Goal: Answer question/provide support

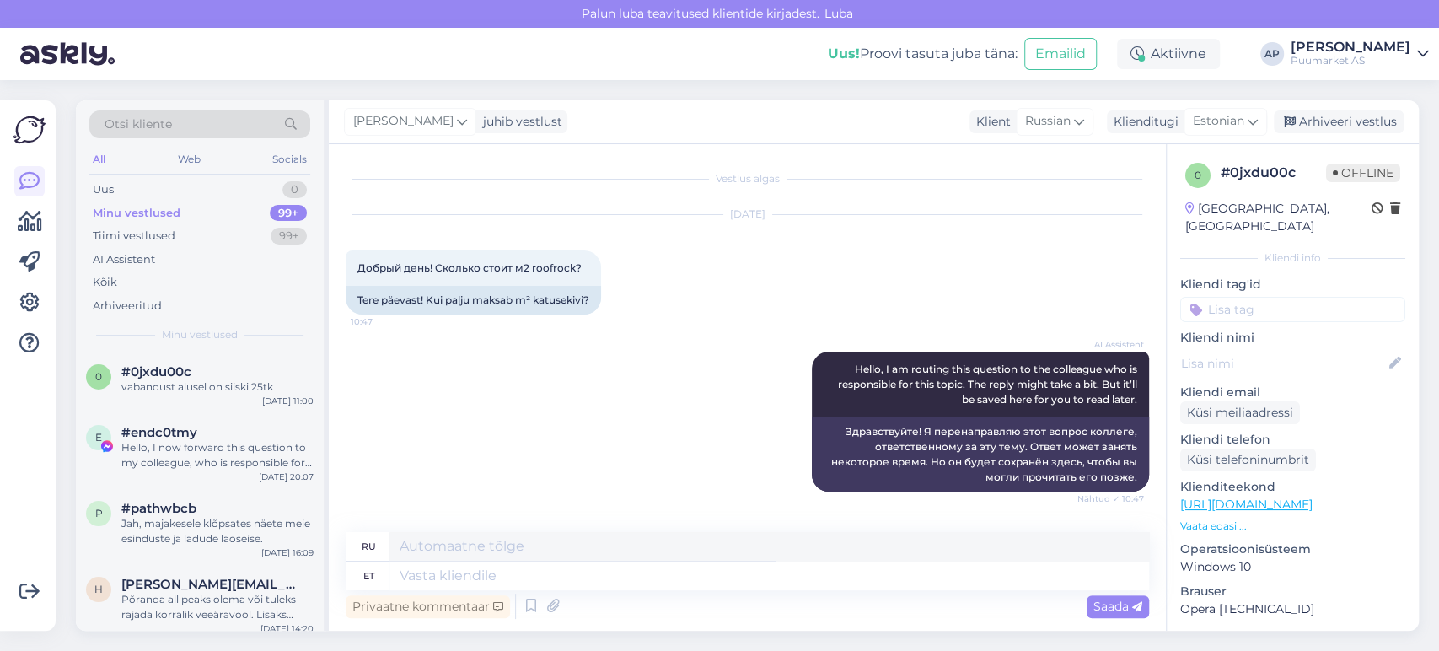
scroll to position [1106, 0]
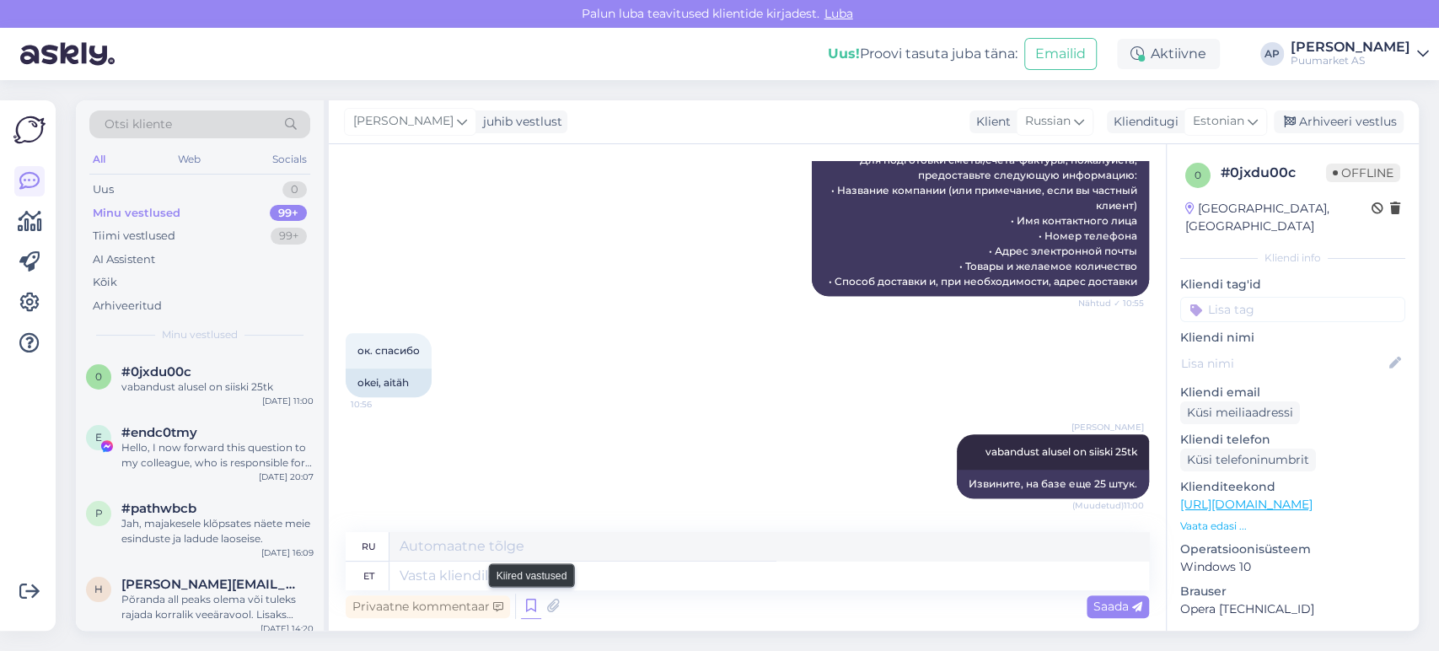
click at [529, 615] on icon at bounding box center [531, 606] width 20 height 25
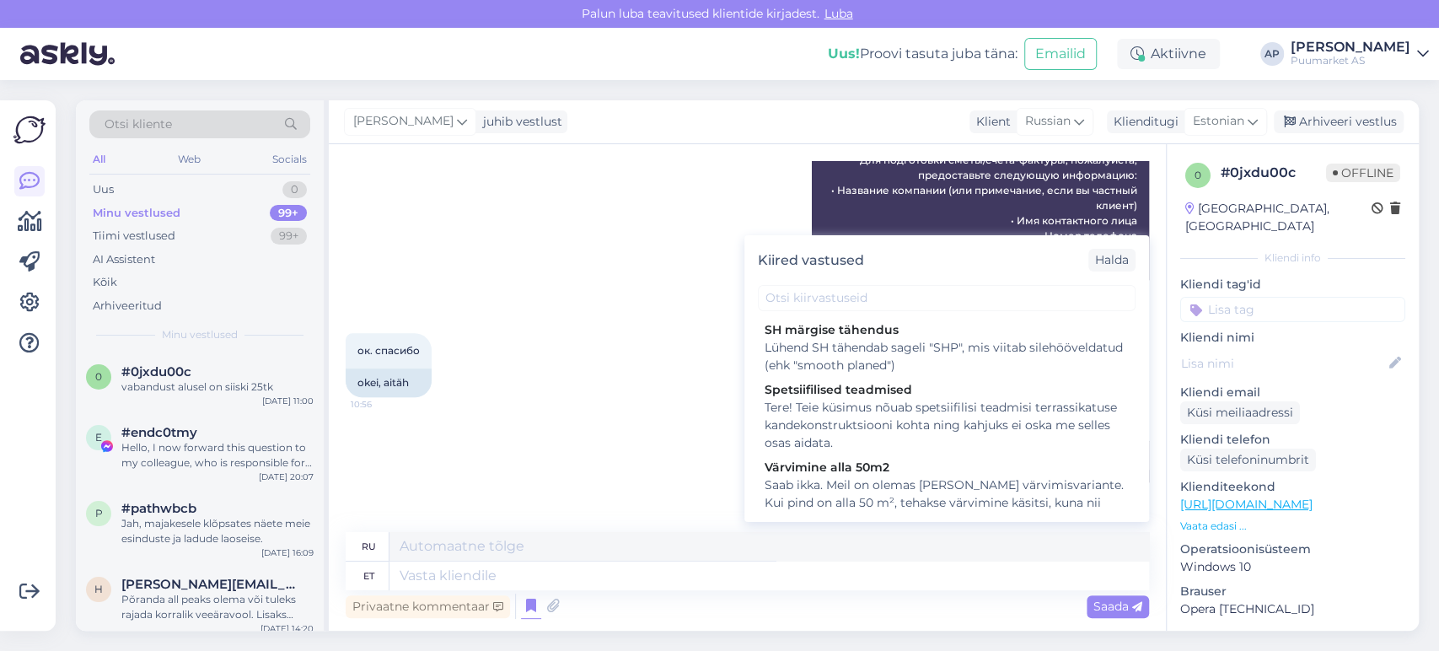
click at [667, 330] on div "ок. спасибо 10:56 okei, aitäh" at bounding box center [747, 364] width 803 height 101
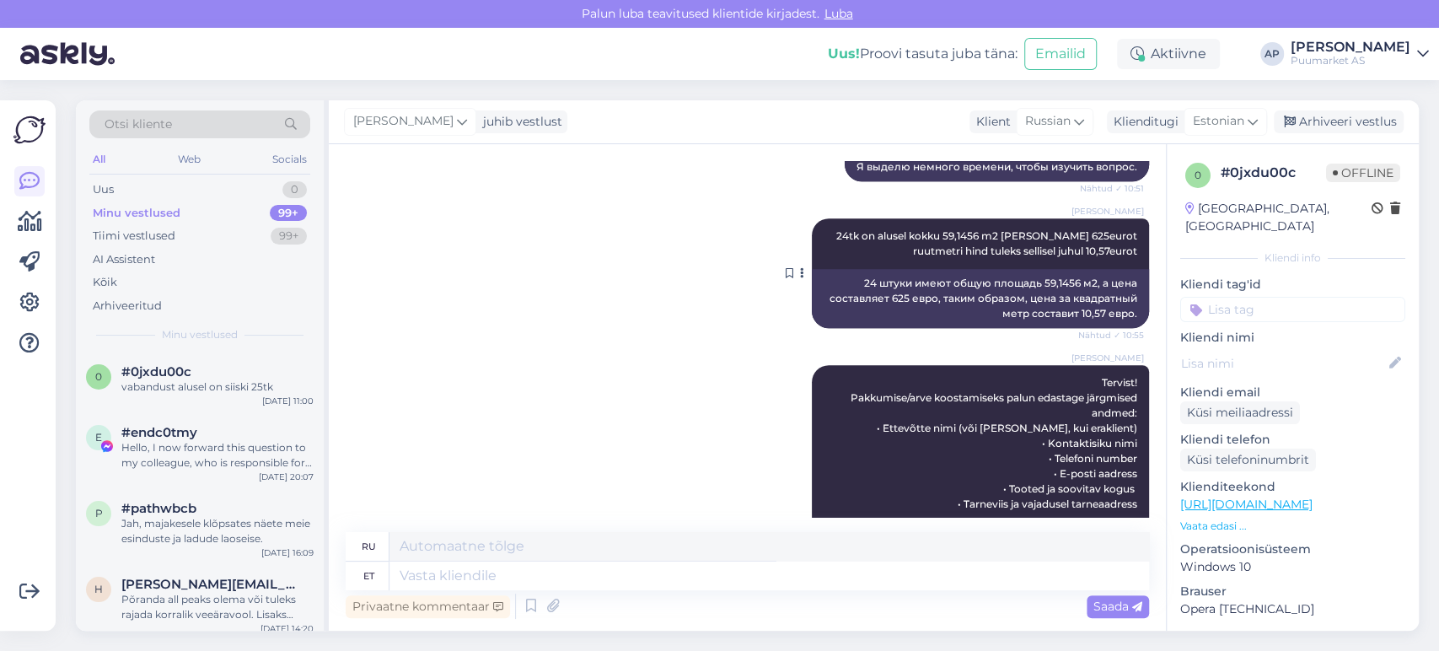
scroll to position [918, 0]
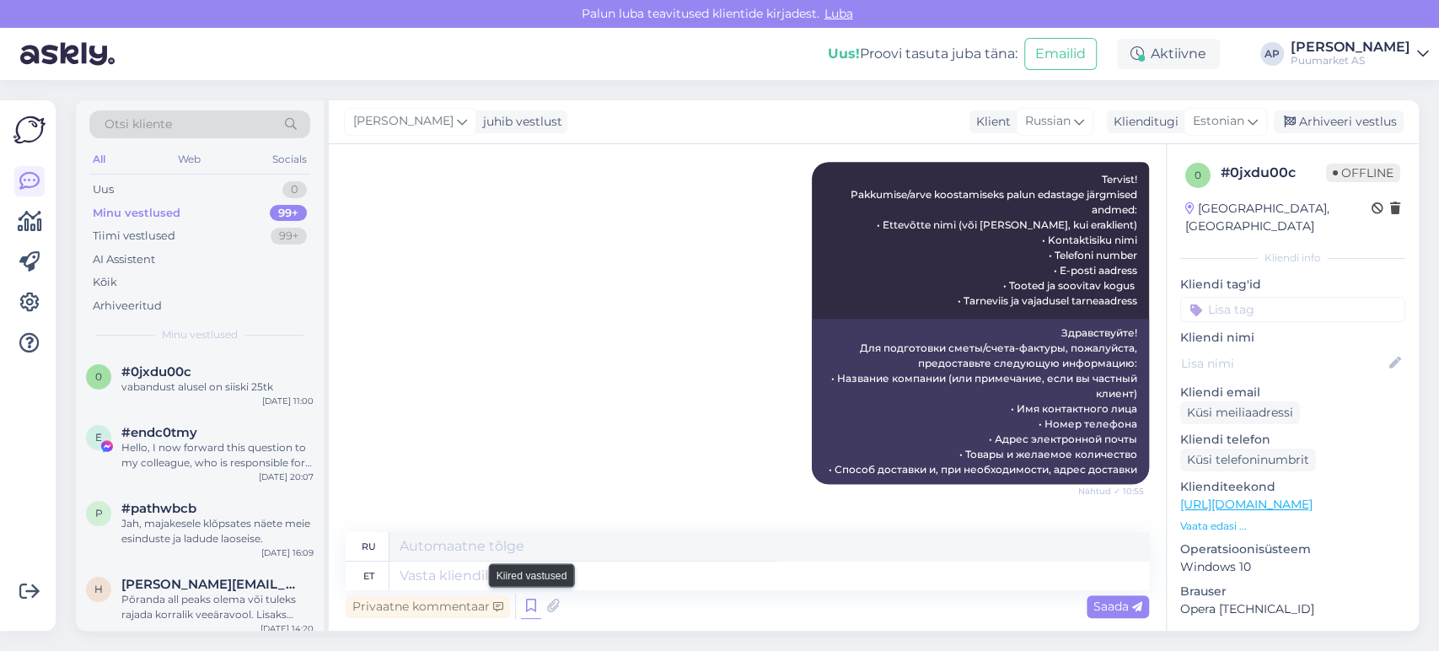
click at [526, 610] on icon at bounding box center [531, 606] width 20 height 25
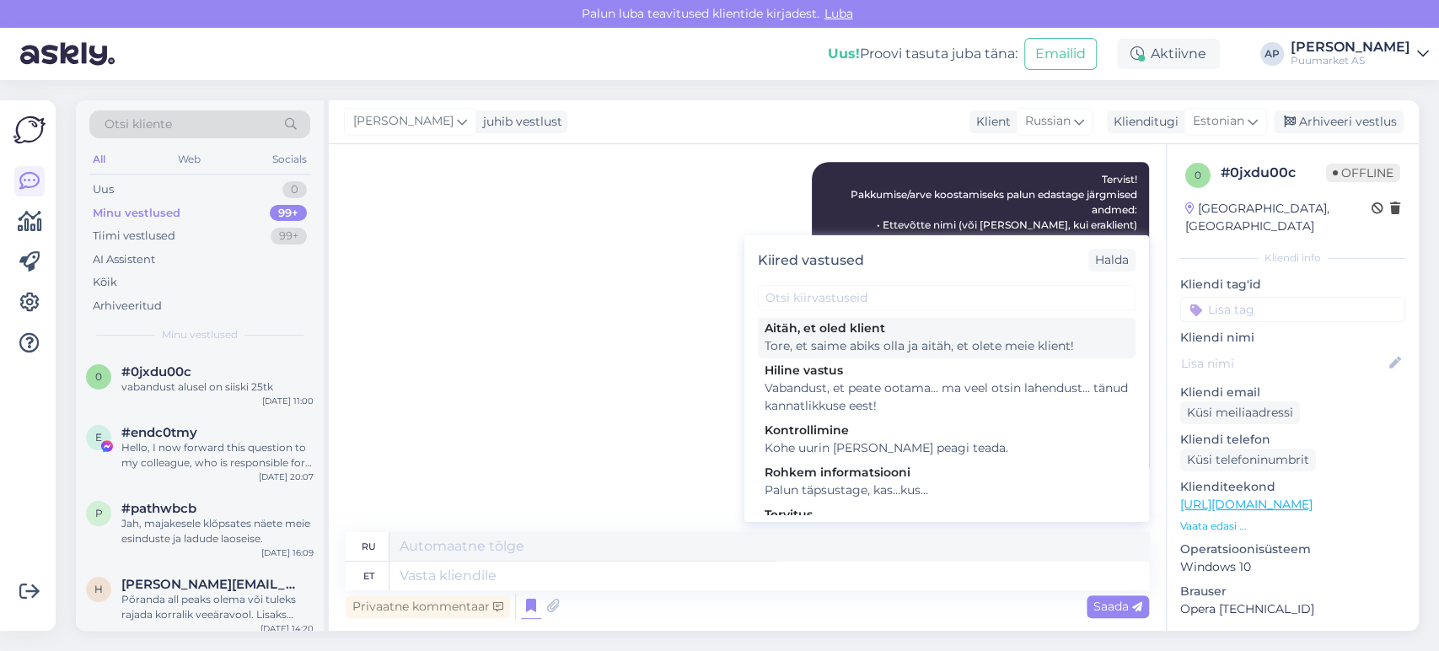
scroll to position [538, 0]
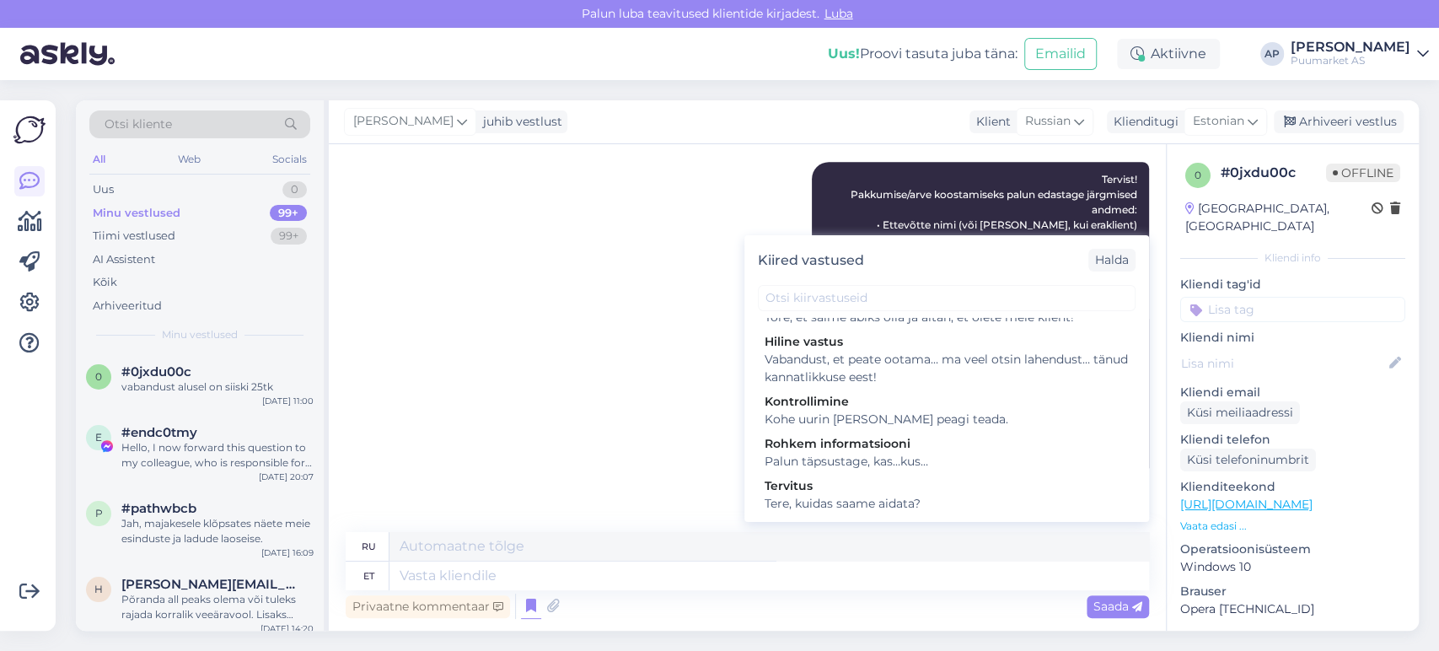
click at [633, 396] on div "[PERSON_NAME] Tervist! Pakkumise/arve koostamiseks palun edastage järgmised and…" at bounding box center [747, 322] width 803 height 359
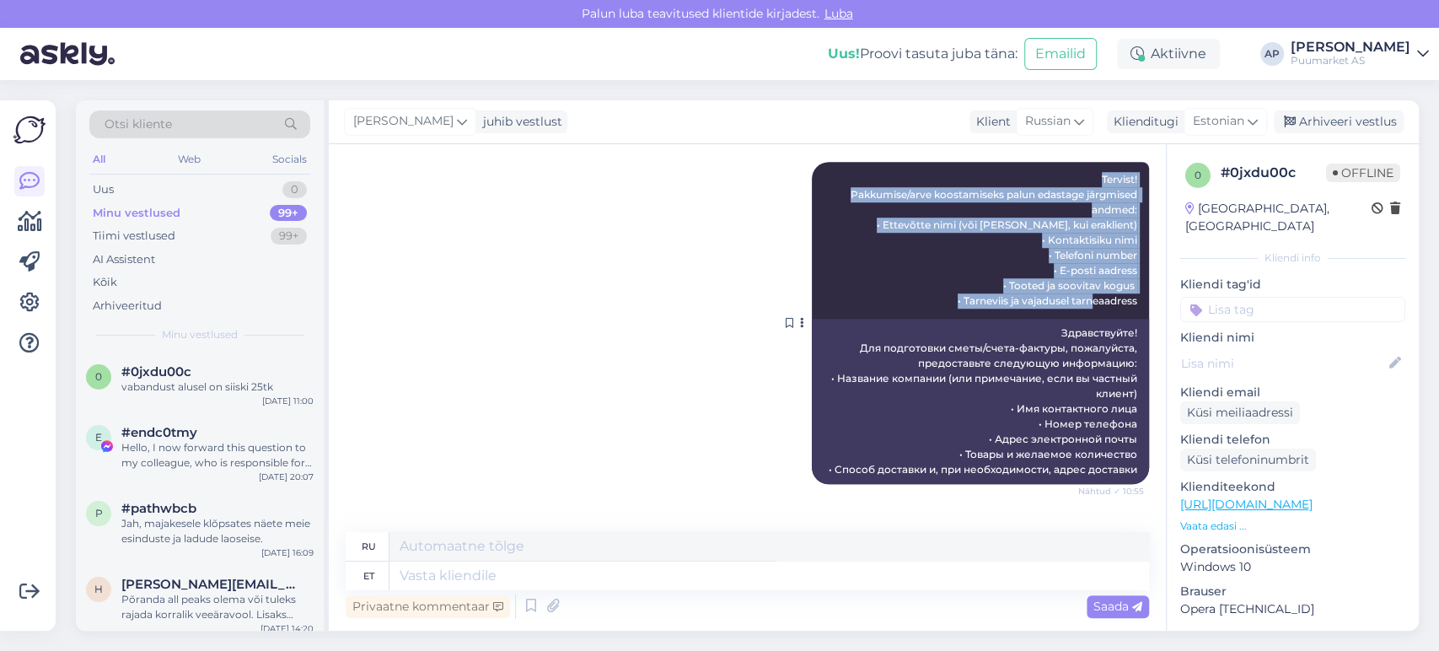
drag, startPoint x: 1088, startPoint y: 180, endPoint x: 1122, endPoint y: 296, distance: 120.6
click at [1122, 296] on div "[PERSON_NAME] Tervist! Pakkumise/arve koostamiseks palun edastage järgmised and…" at bounding box center [980, 240] width 337 height 157
copy span "Tervist! Pakkumise/arve koostamiseks palun edastage järgmised andmed: • Ettevõt…"
click at [533, 612] on icon at bounding box center [531, 606] width 20 height 25
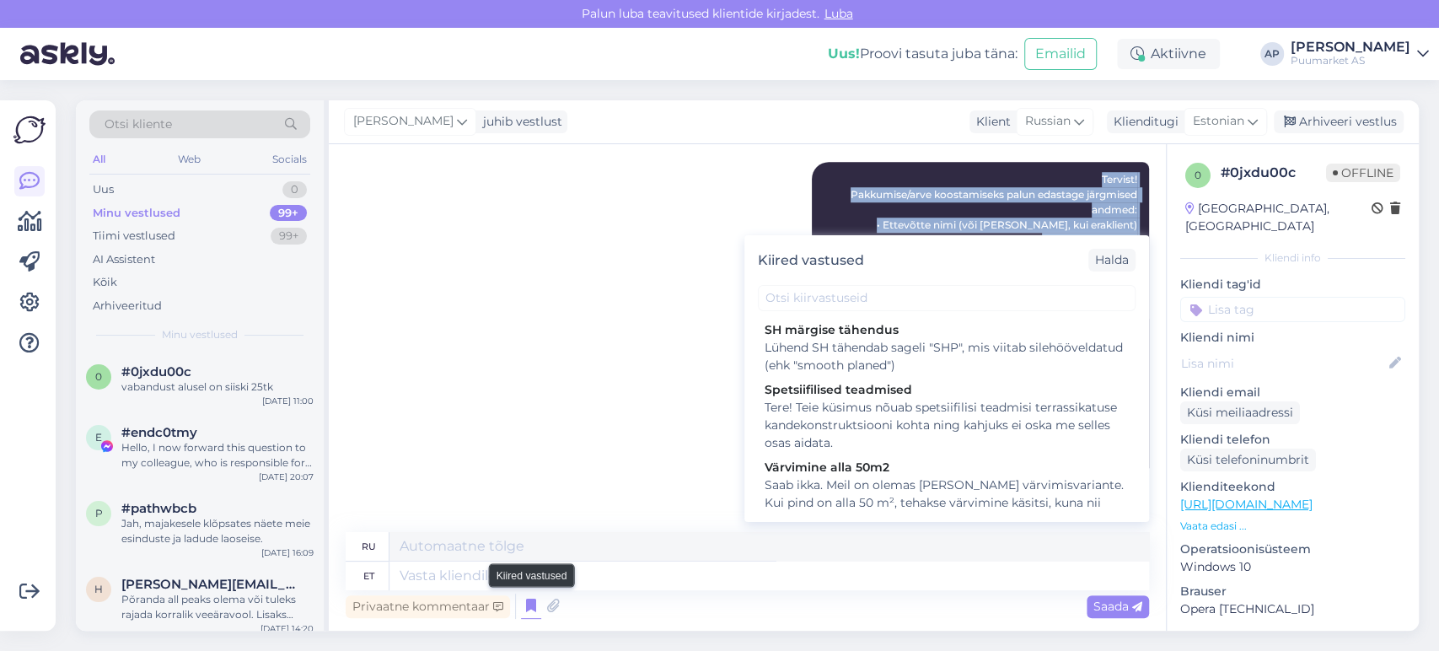
click at [533, 612] on icon at bounding box center [531, 606] width 20 height 25
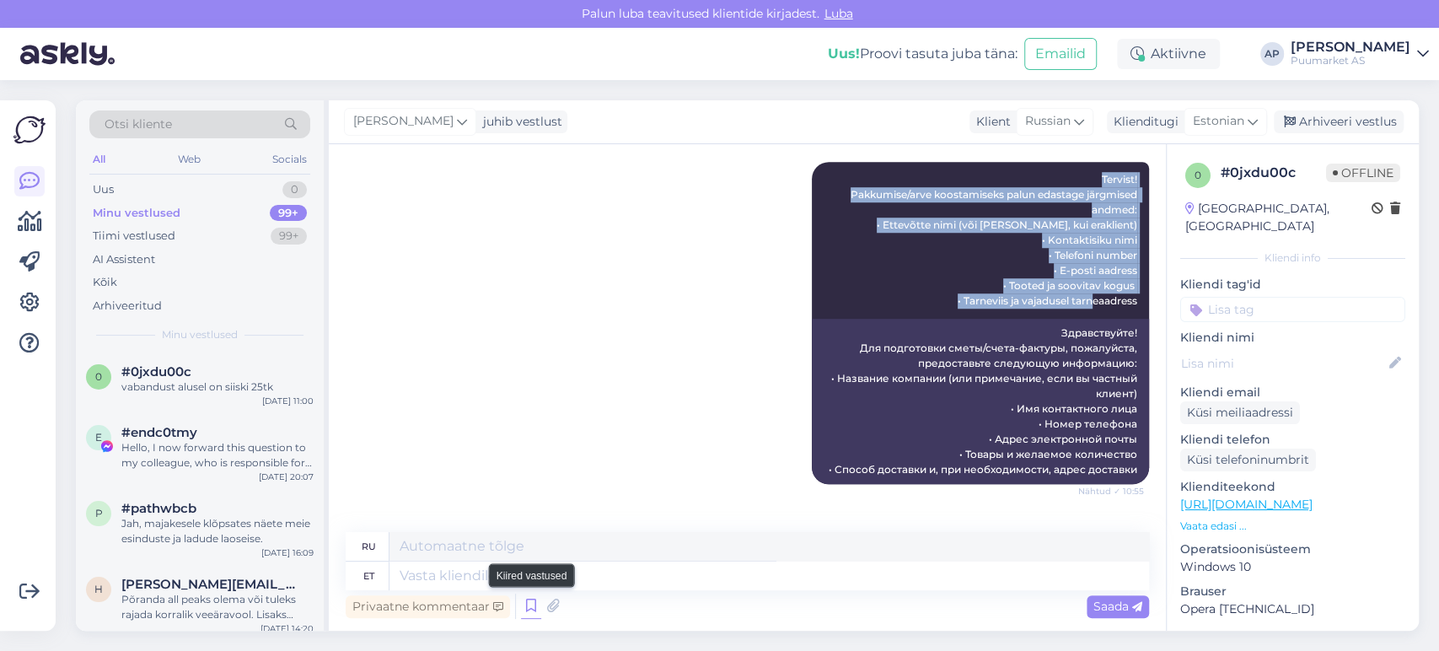
click at [533, 603] on icon at bounding box center [531, 606] width 20 height 25
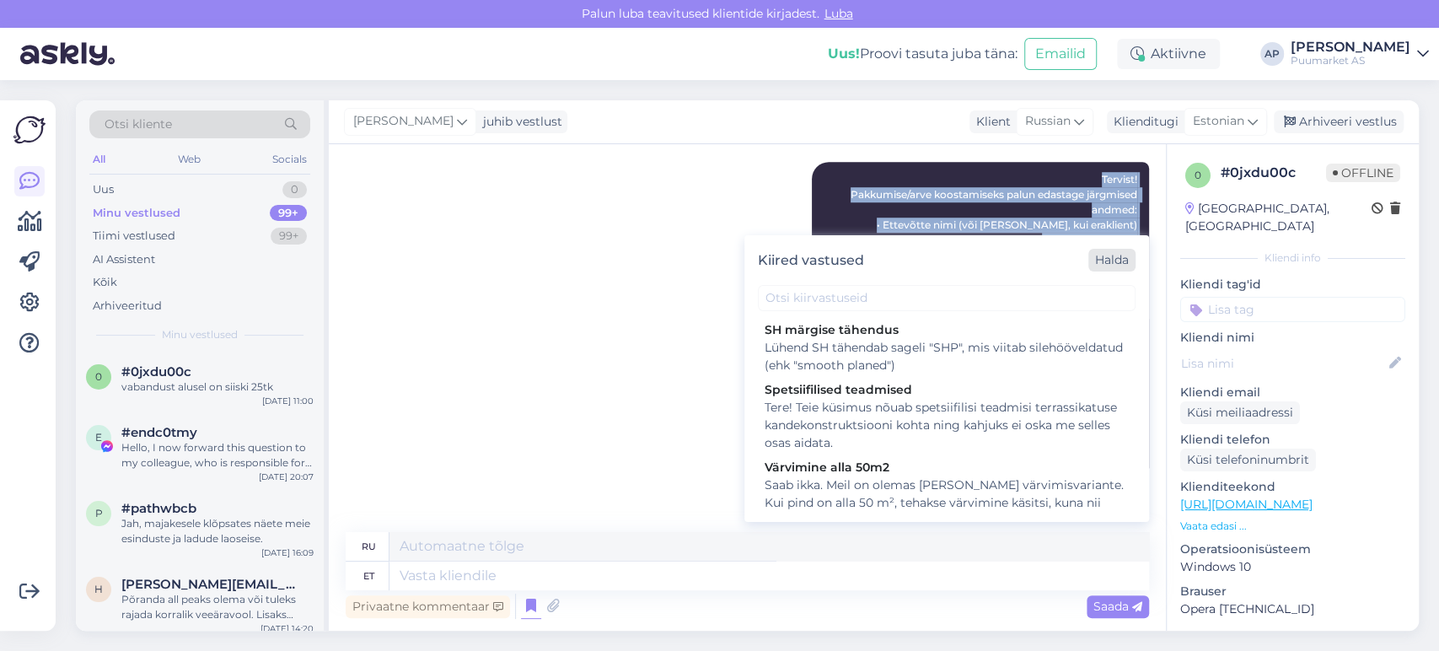
click at [1103, 268] on div "Halda" at bounding box center [1111, 260] width 47 height 23
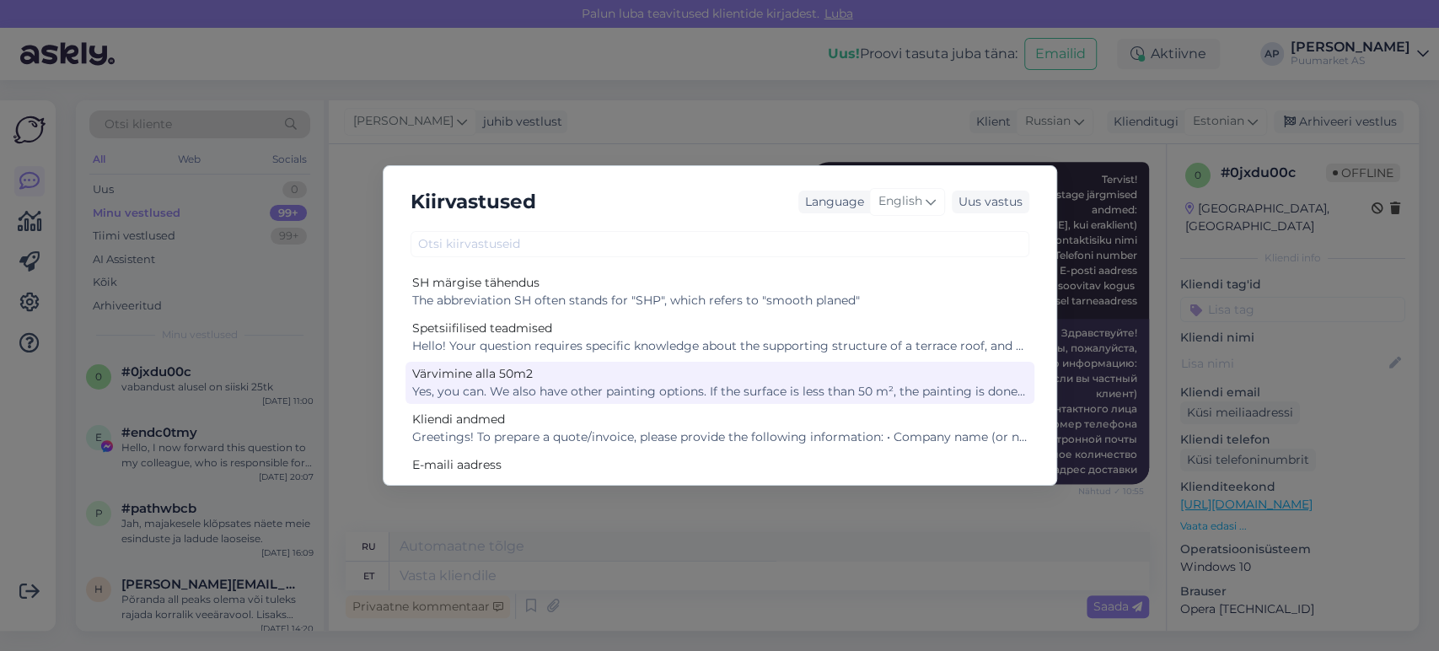
click at [634, 370] on div "Värvimine alla 50m2" at bounding box center [719, 374] width 615 height 18
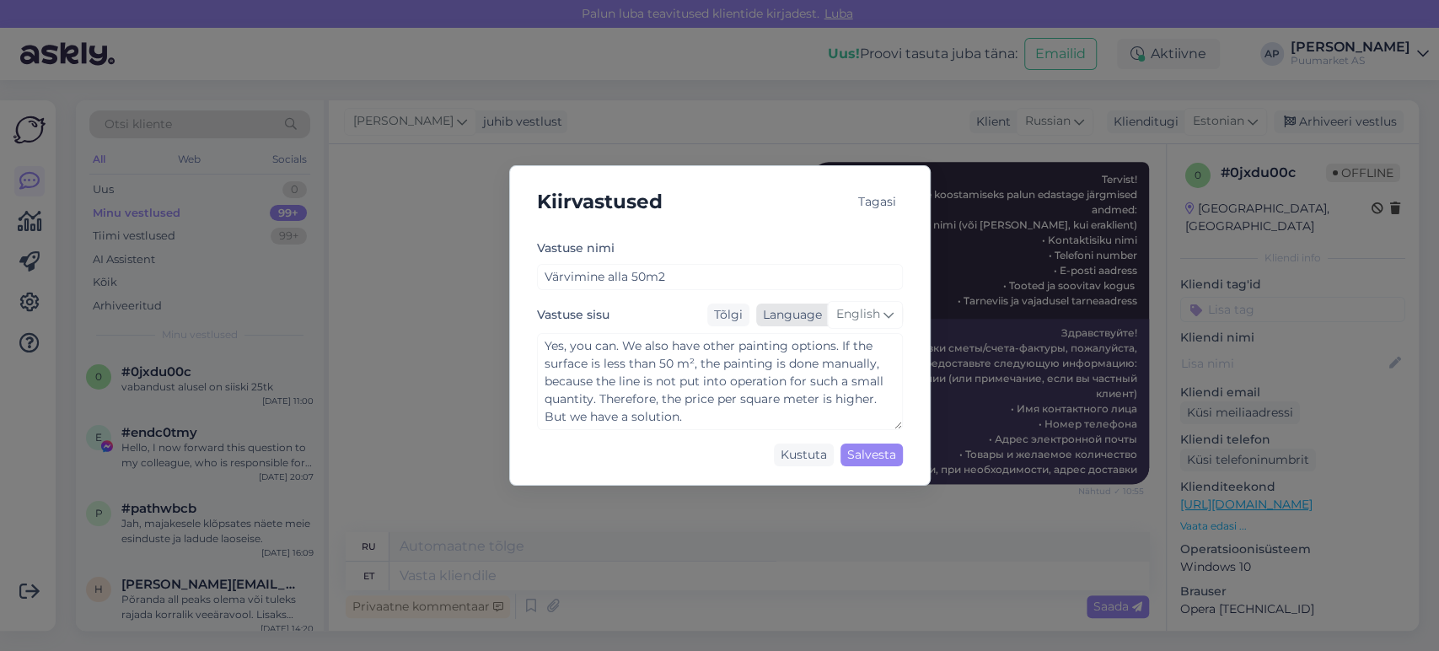
click at [860, 305] on span "English" at bounding box center [858, 314] width 44 height 19
type input "EST"
click at [824, 389] on link "Estonian" at bounding box center [829, 389] width 100 height 27
type textarea "Saab ikka. Meil on olemas [PERSON_NAME] värvimisvariante. Kui pind on alla 50 m…"
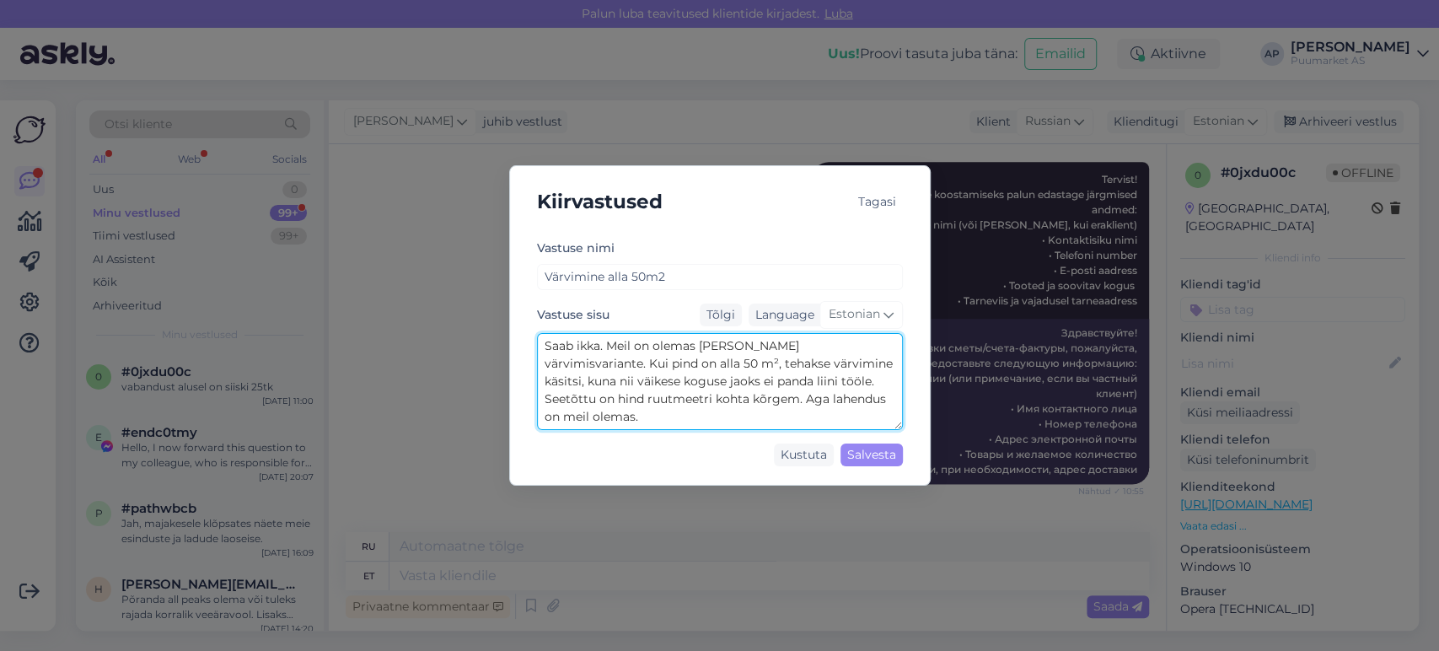
drag, startPoint x: 878, startPoint y: 397, endPoint x: 497, endPoint y: 341, distance: 386.1
click at [497, 341] on div "Kiirvastused Tagasi Vastuse nimi Värvimine alla 50m2 Vastuse sisu Tõlgi Languag…" at bounding box center [719, 325] width 1439 height 651
click at [607, 359] on textarea "Saab ikka. Meil on olemas [PERSON_NAME] värvimisvariante. Kui pind on alla 50 m…" at bounding box center [720, 381] width 366 height 97
drag, startPoint x: 607, startPoint y: 348, endPoint x: 895, endPoint y: 406, distance: 294.1
click at [895, 406] on textarea "Saab ikka. Meil on olemas [PERSON_NAME] värvimisvariante. Kui pind on alla 50 m…" at bounding box center [720, 381] width 366 height 97
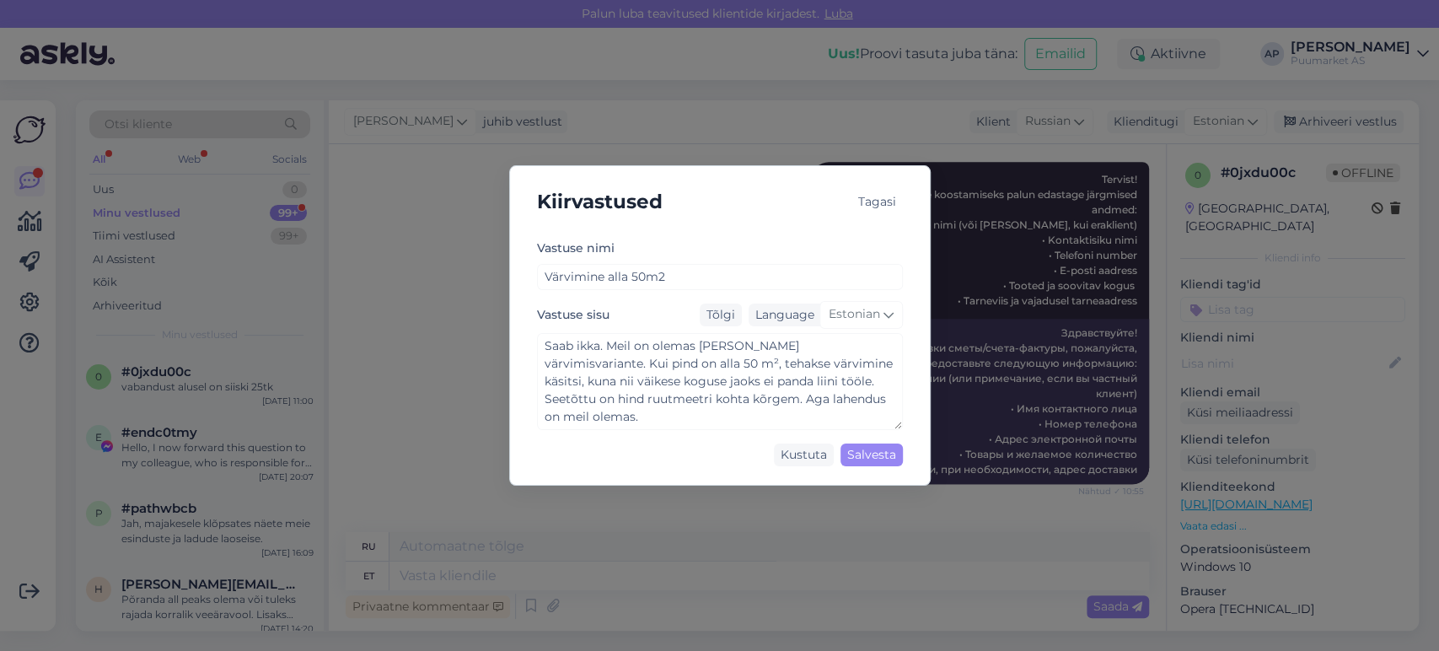
click at [875, 214] on div "Tagasi" at bounding box center [876, 202] width 51 height 45
click at [870, 210] on div "Tagasi" at bounding box center [876, 202] width 51 height 23
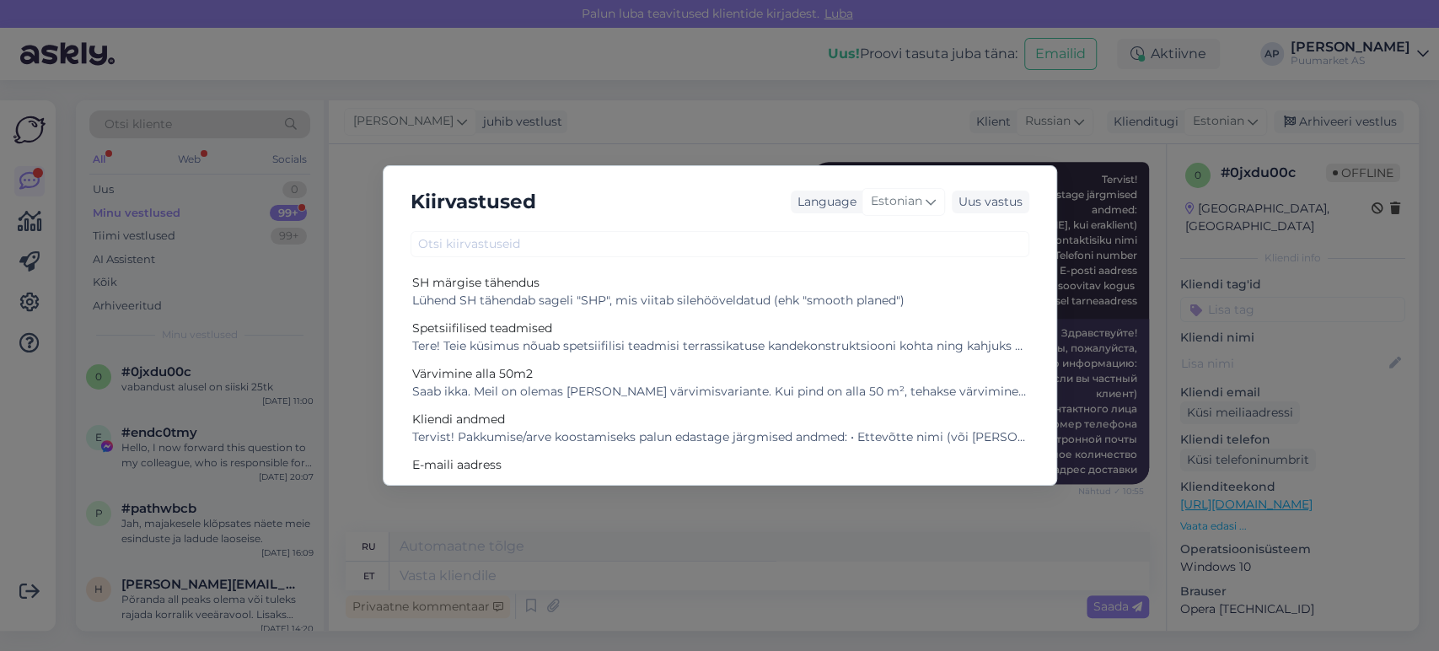
scroll to position [0, 0]
click at [378, 259] on div "Kiirvastused Language Estonian Uus vastus SH märgise tähendus Lühend SH tähenda…" at bounding box center [719, 325] width 1439 height 651
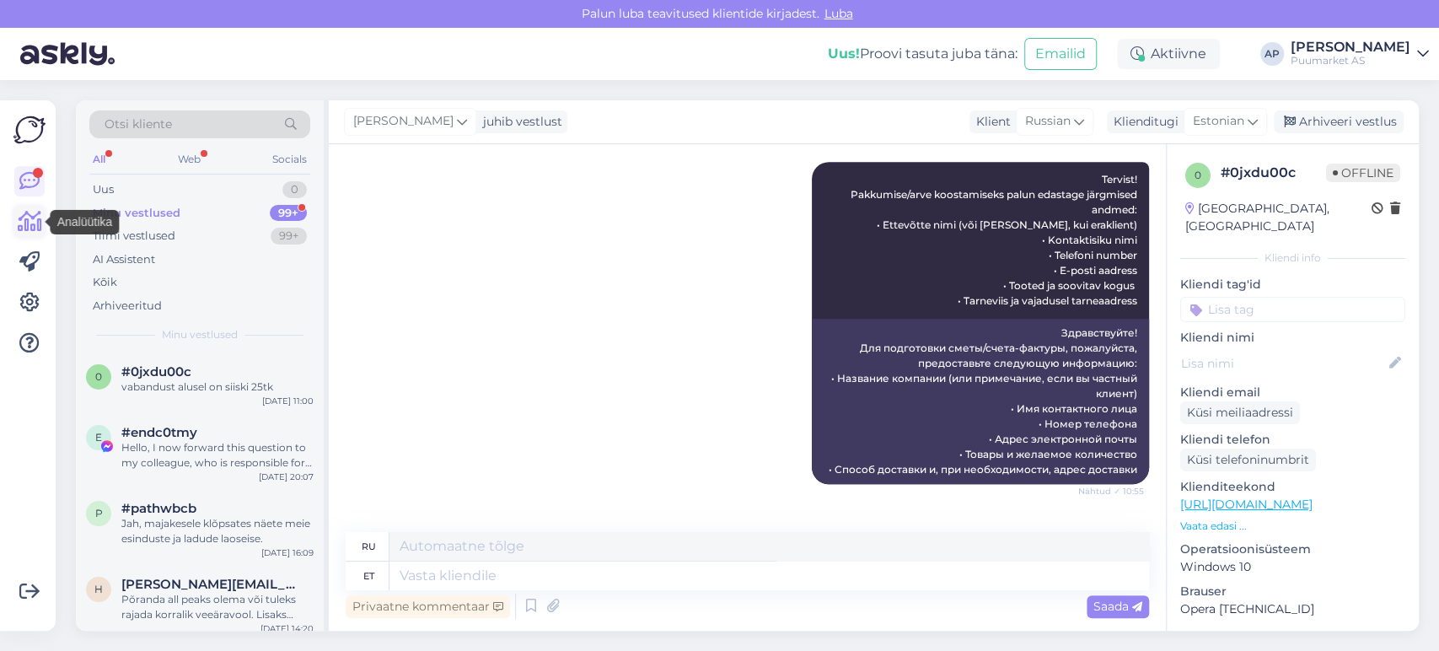
click at [34, 217] on icon at bounding box center [30, 222] width 24 height 20
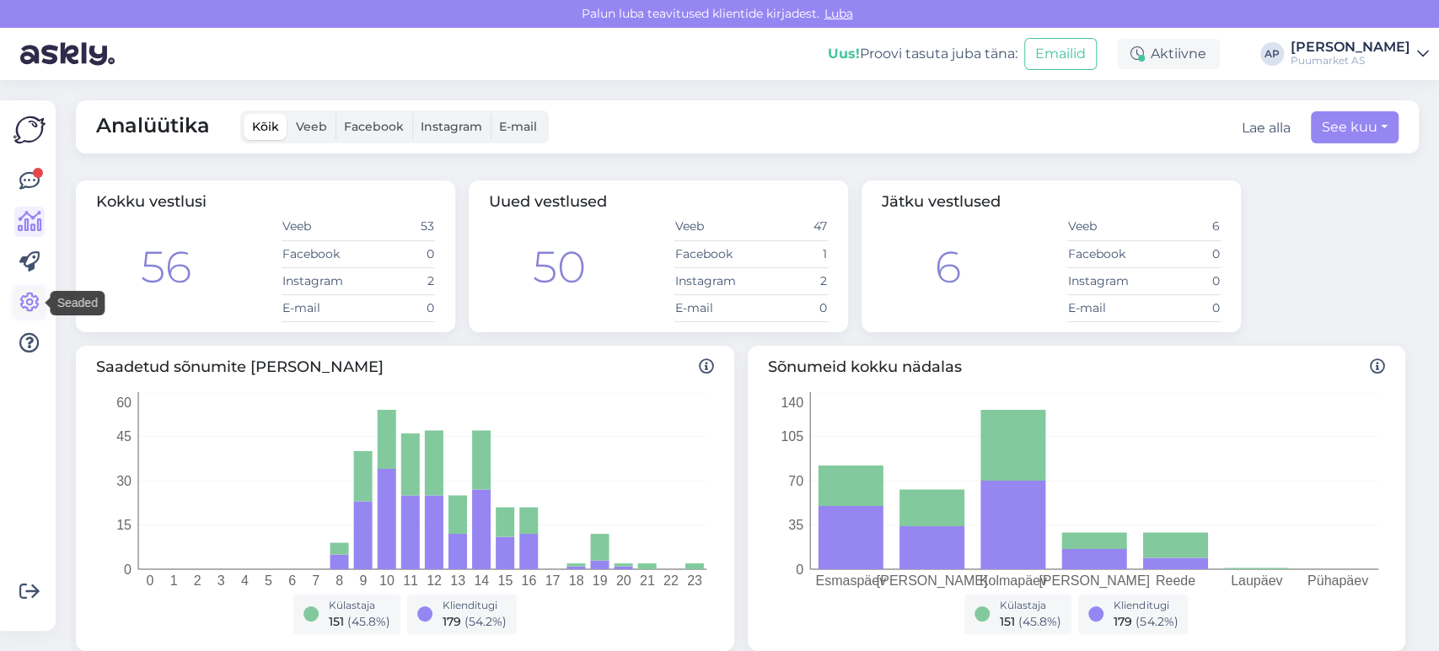
click at [35, 316] on link at bounding box center [29, 302] width 30 height 30
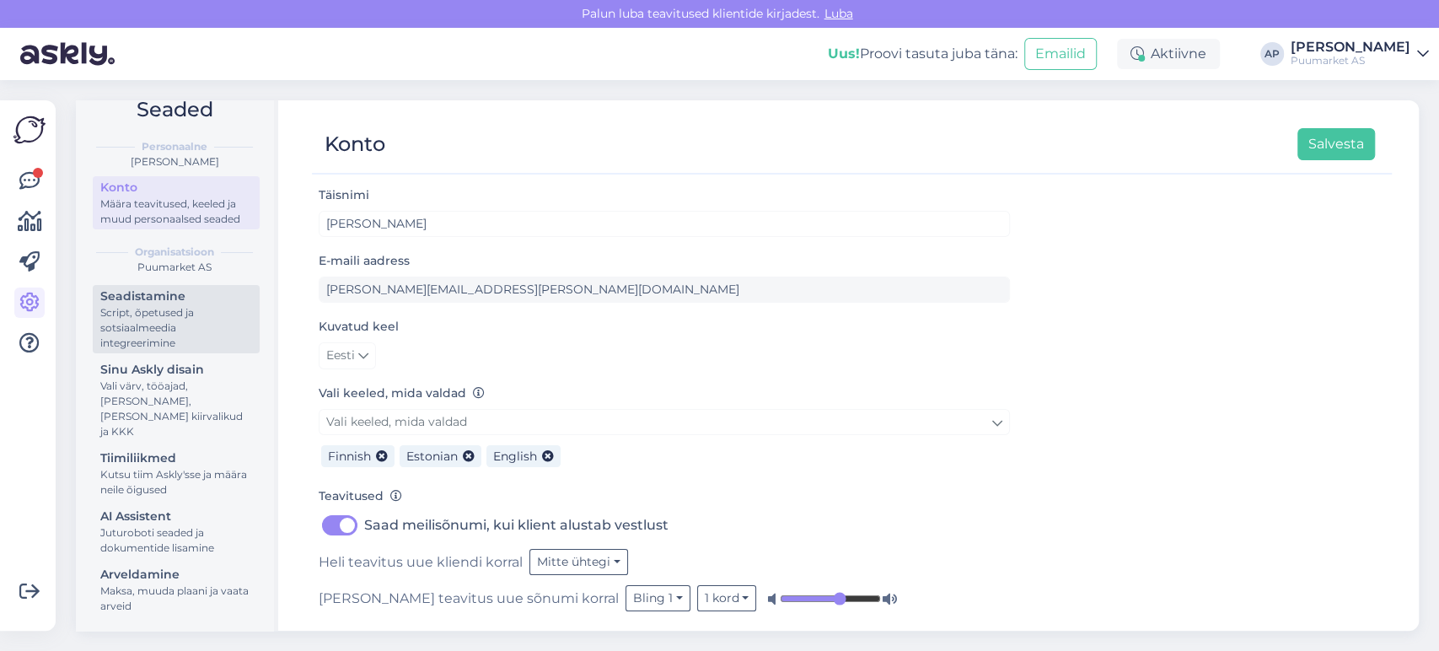
click at [169, 349] on div "Script, õpetused ja sotsiaalmeedia integreerimine" at bounding box center [176, 328] width 152 height 46
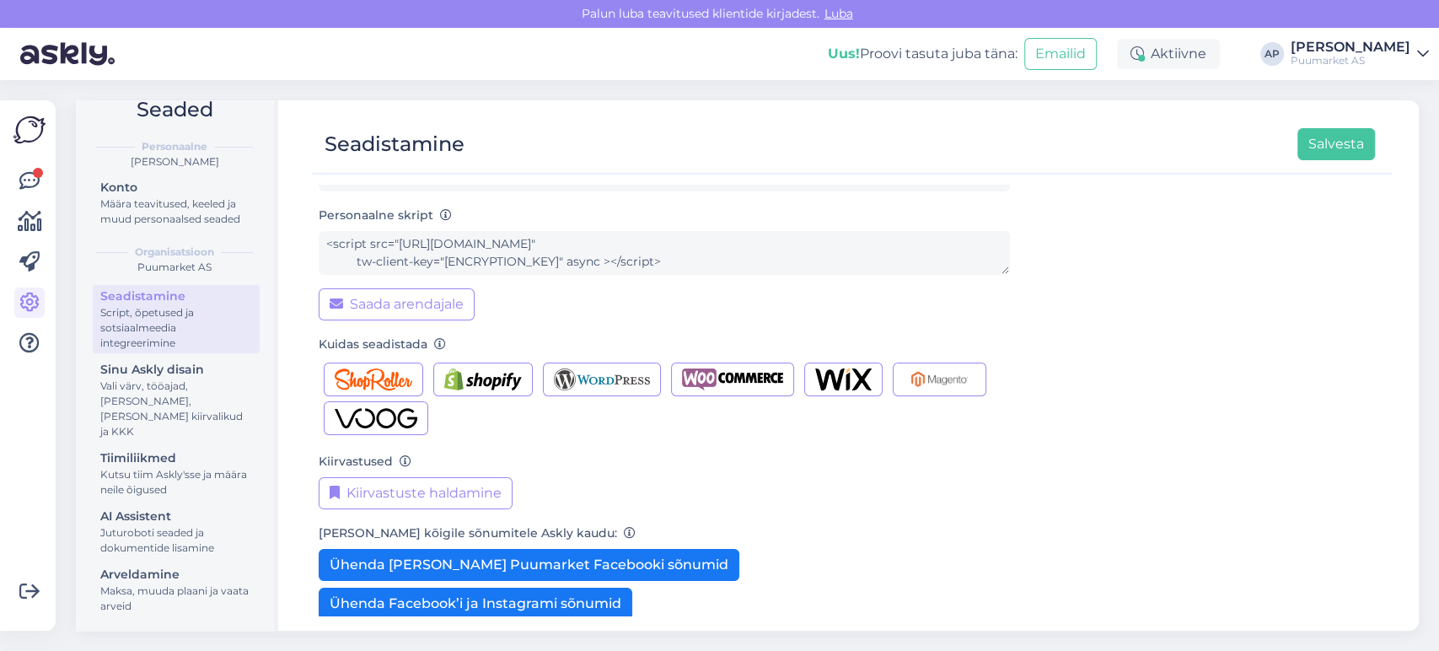
scroll to position [196, 0]
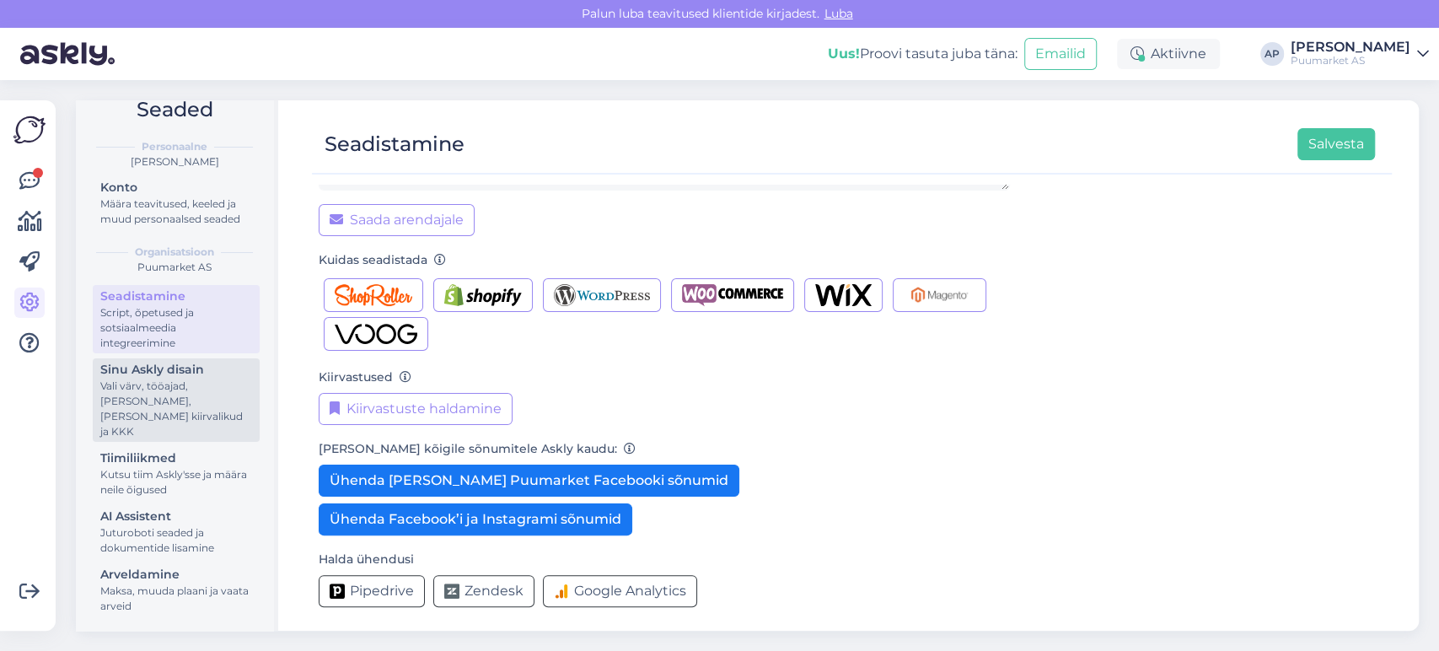
click at [150, 396] on div "Vali värv, tööajad, [PERSON_NAME], [PERSON_NAME] kiirvalikud ja KKK" at bounding box center [176, 409] width 152 height 61
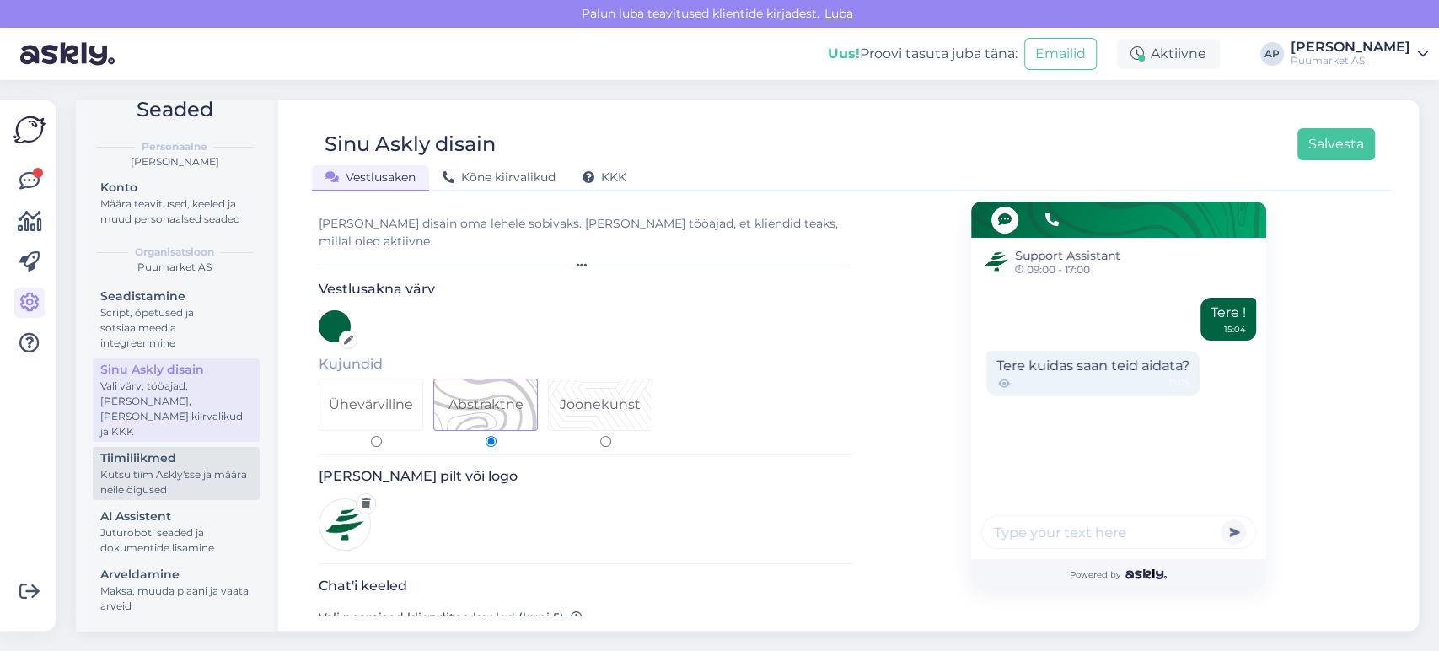
click at [151, 477] on div "Kutsu tiim Askly'sse ja määra neile õigused" at bounding box center [176, 482] width 152 height 30
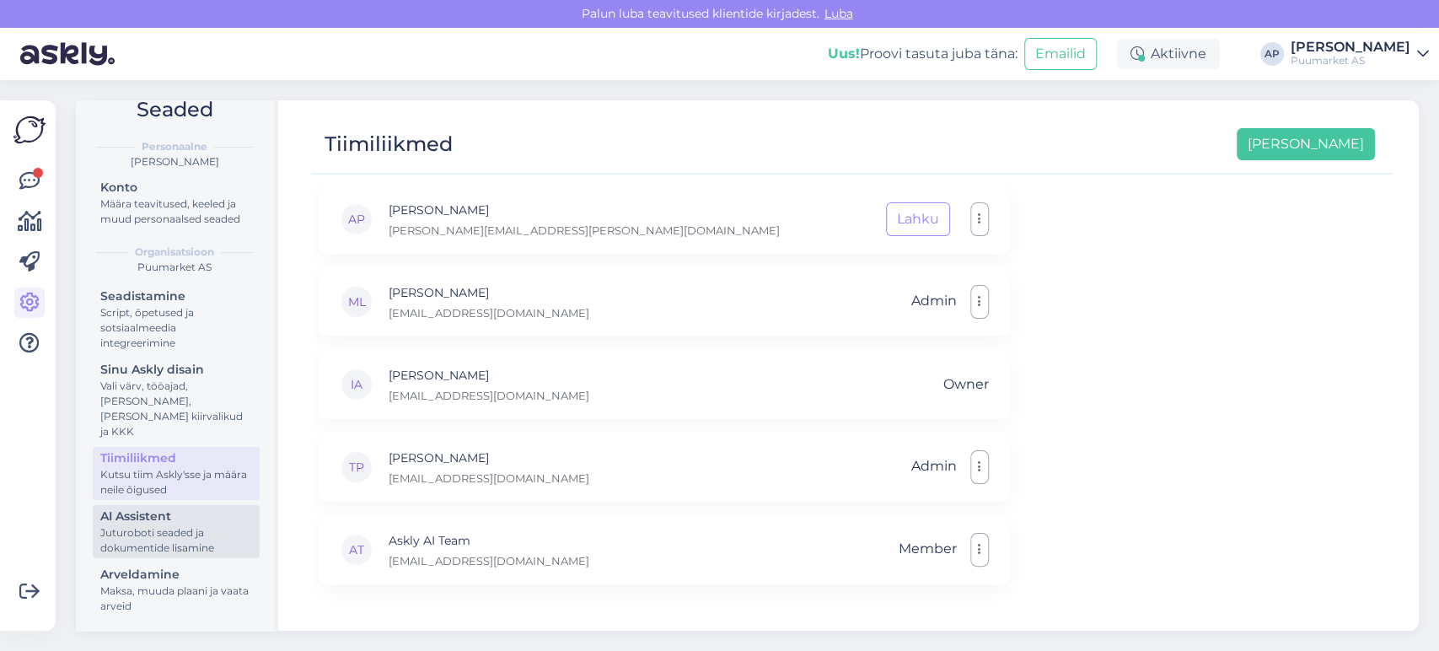
click at [145, 533] on div "Juturoboti seaded ja dokumentide lisamine" at bounding box center [176, 540] width 152 height 30
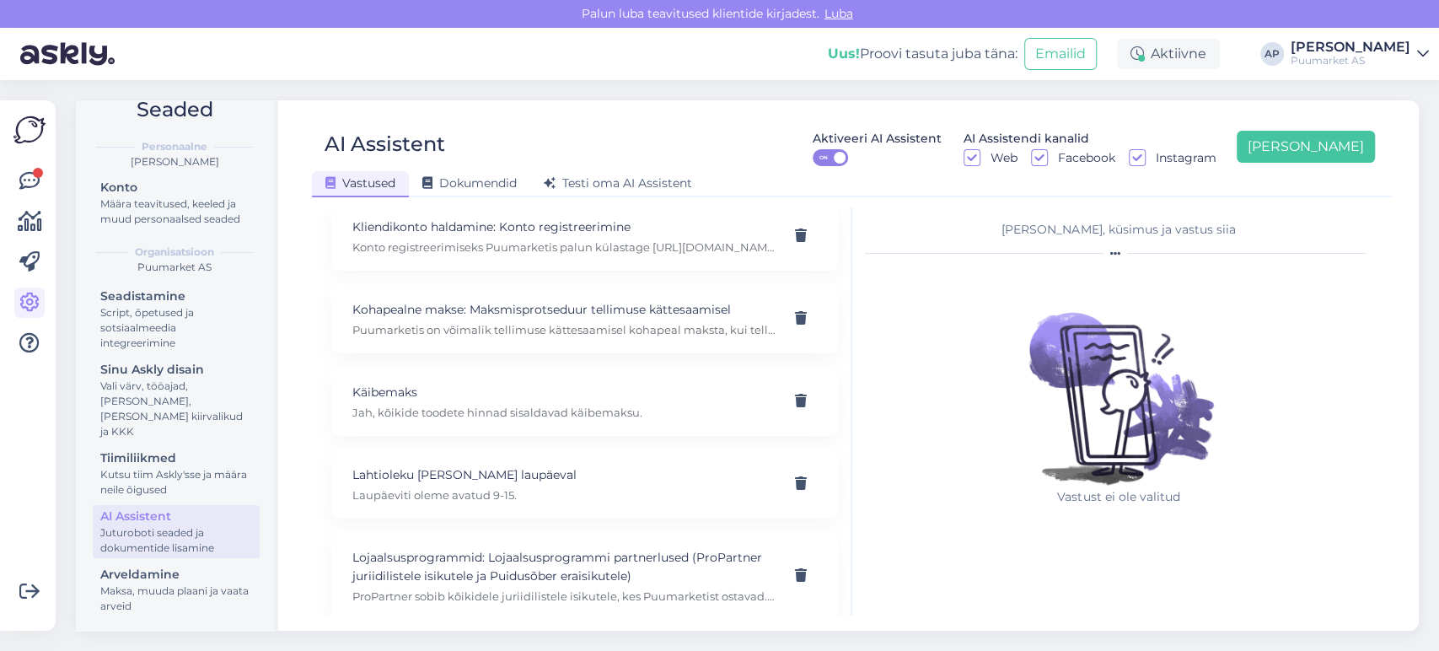
scroll to position [513, 0]
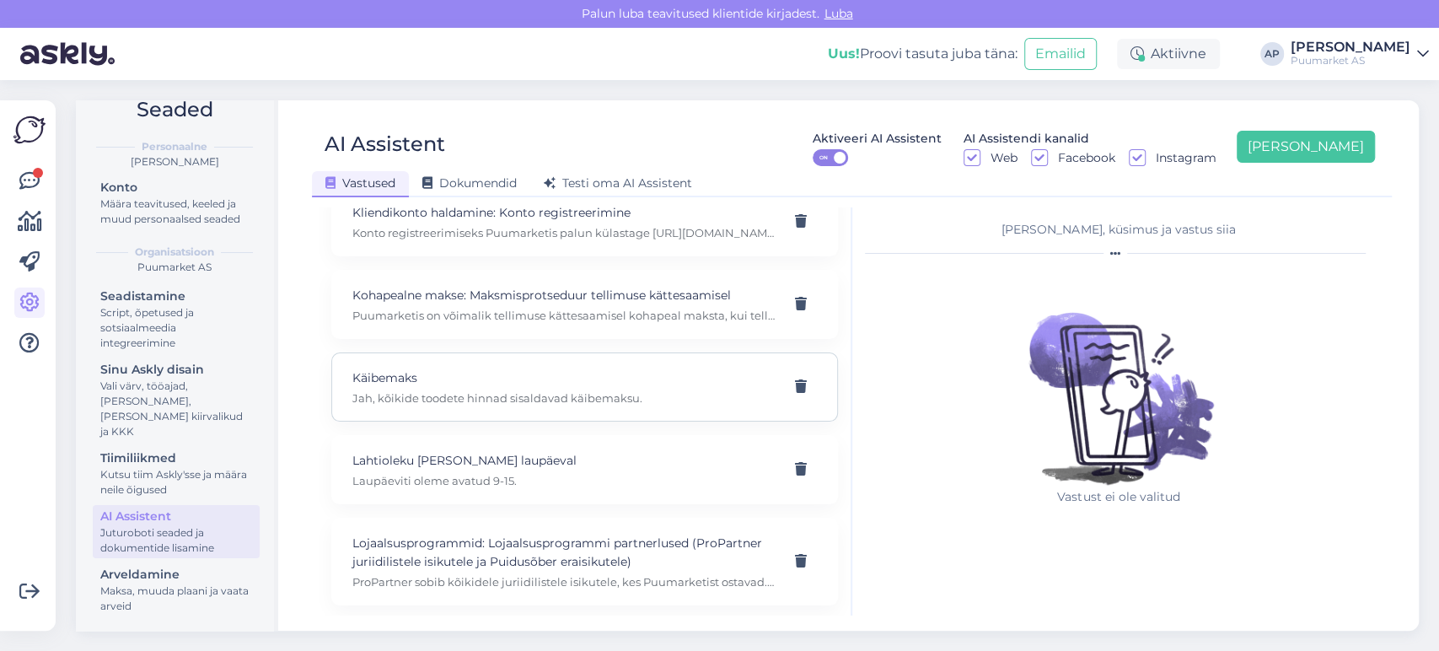
click at [604, 402] on p "Jah, kõikide toodete hinnad sisaldavad käibemaksu." at bounding box center [564, 397] width 424 height 15
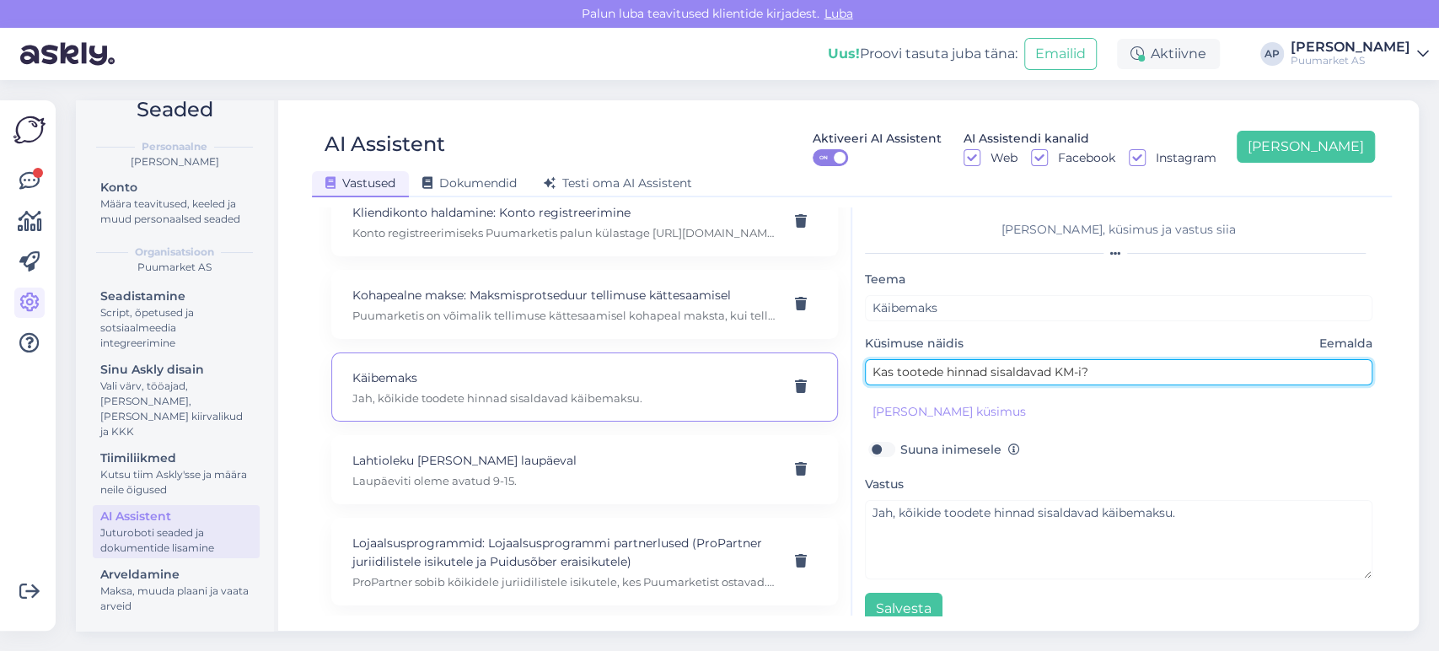
click at [1106, 365] on input "Kas tootede hinnad sisaldavad KM-i?" at bounding box center [1119, 372] width 508 height 26
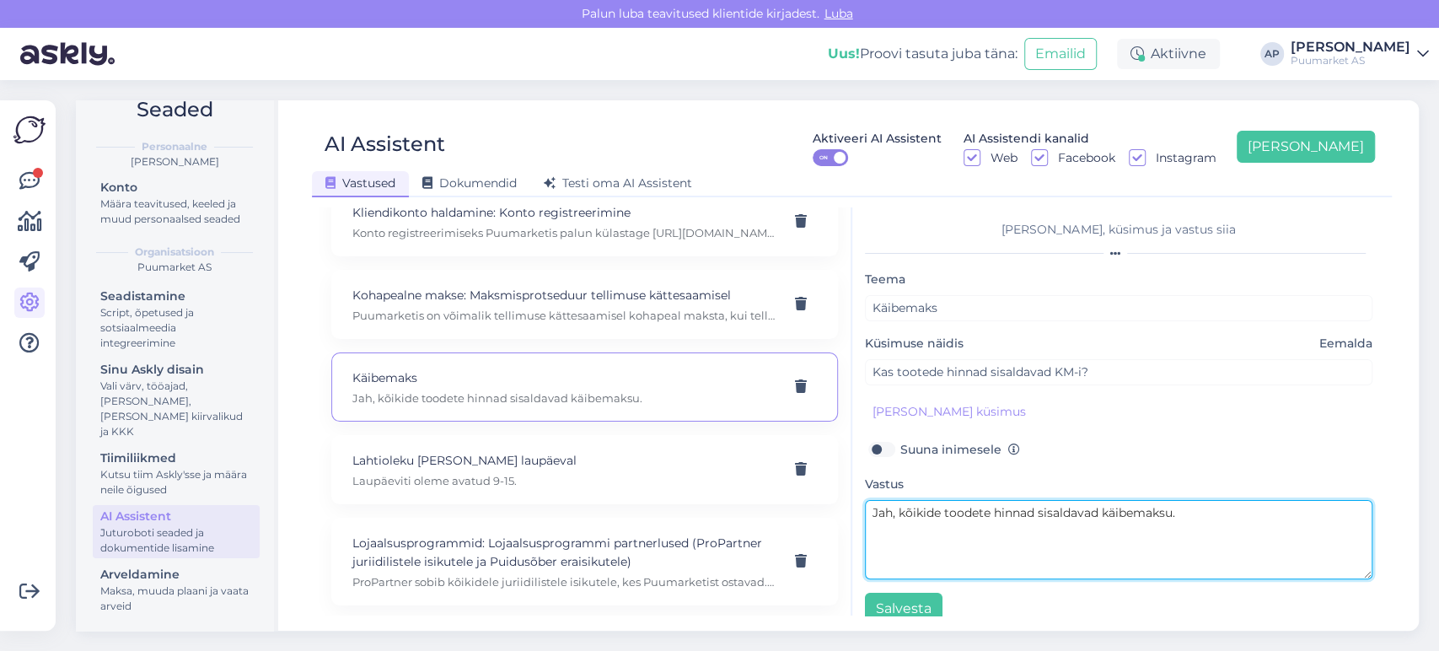
click at [1183, 520] on textarea "Jah, kõikide toodete hinnad sisaldavad käibemaksu." at bounding box center [1119, 539] width 508 height 79
drag, startPoint x: 1217, startPoint y: 522, endPoint x: 897, endPoint y: 530, distance: 320.5
click at [897, 530] on textarea "Jah, kõikide toodete hinnad sisaldavad käibemaksu." at bounding box center [1119, 539] width 508 height 79
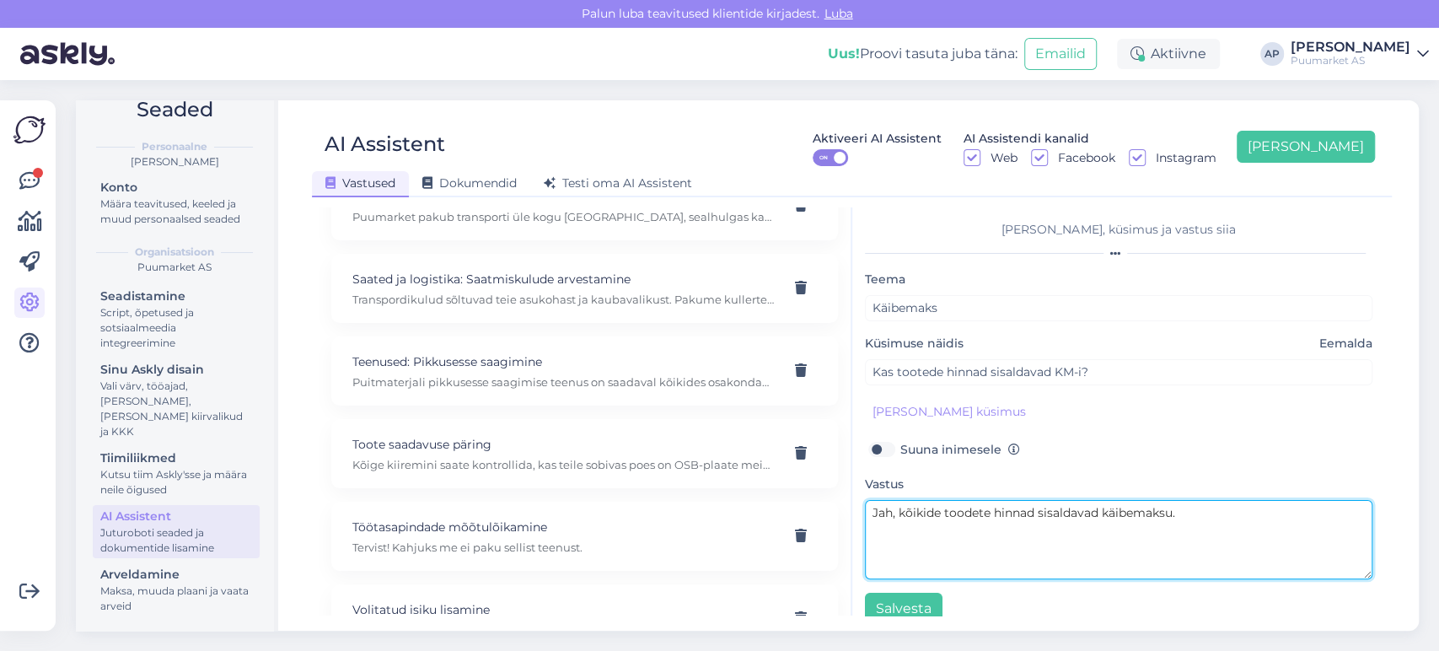
scroll to position [2047, 0]
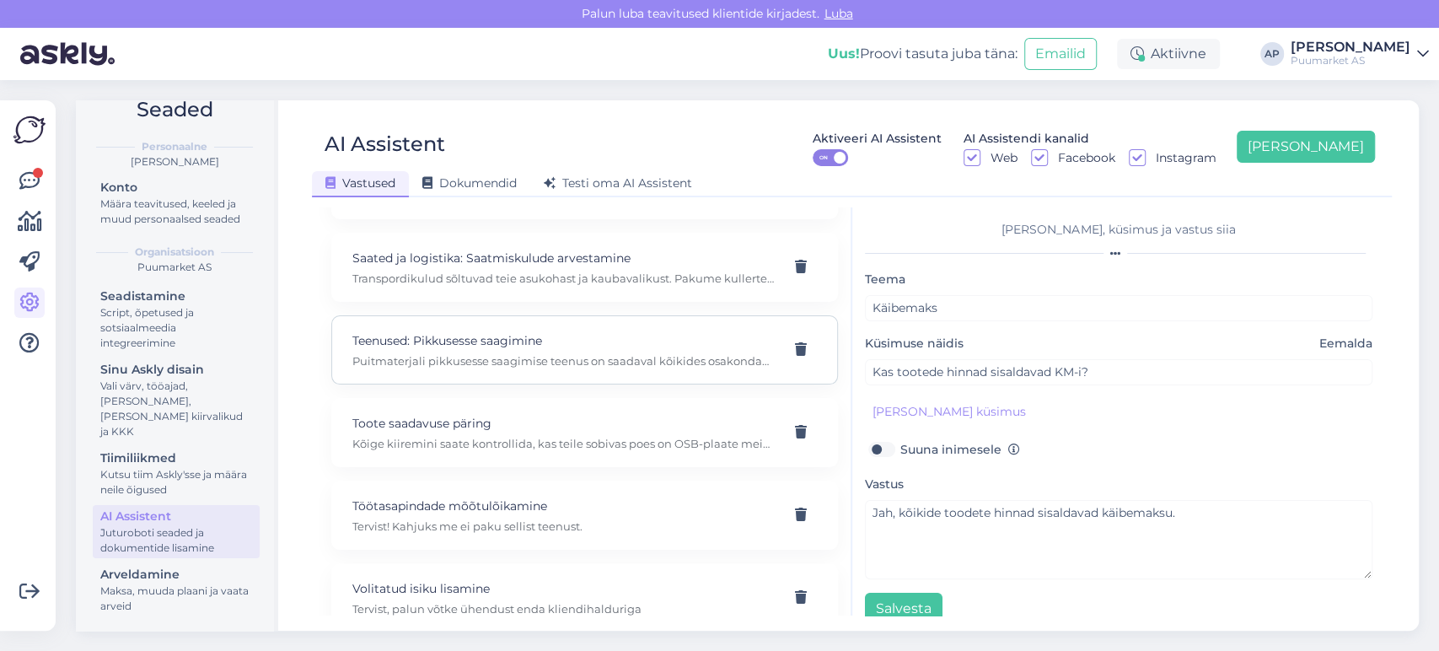
click at [432, 350] on p "Teenused: Pikkusesse saagimine" at bounding box center [564, 340] width 424 height 19
type input "Teenused: Pikkusesse saagimine"
type input "Kus saab puitu pikkusesse saagida?"
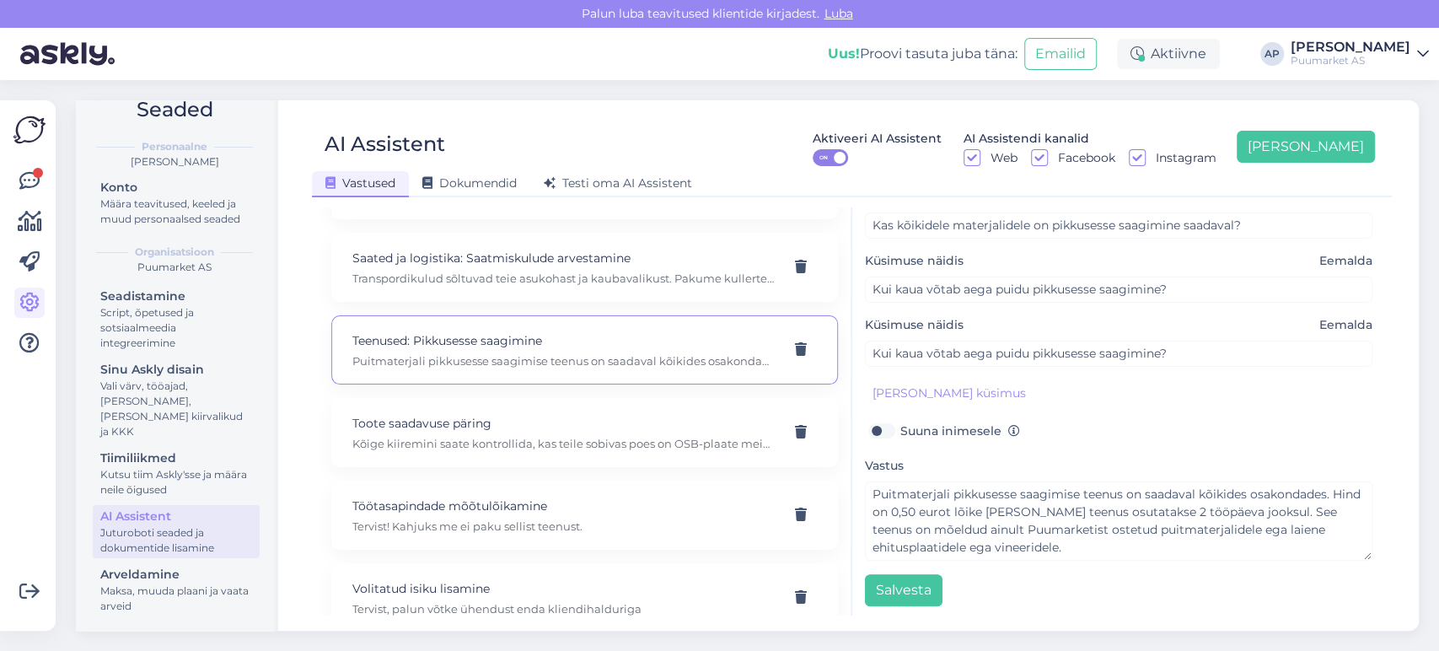
scroll to position [276, 0]
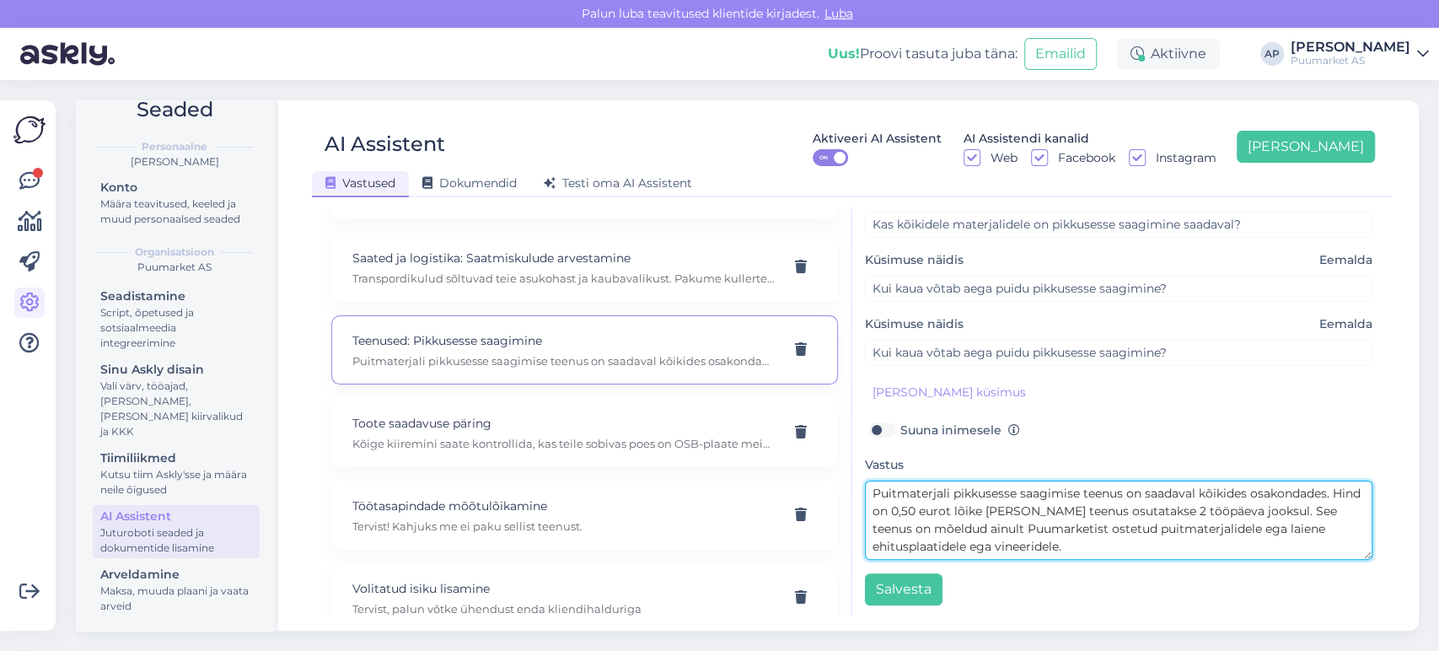
click at [939, 511] on textarea "Puitmaterjali pikkusesse saagimise teenus on saadaval kõikides osakondades. Hin…" at bounding box center [1119, 520] width 508 height 79
click at [926, 511] on textarea "Puitmaterjali pikkusesse saagimise teenus on saadaval kõikides osakondades. Hin…" at bounding box center [1119, 520] width 508 height 79
drag, startPoint x: 1063, startPoint y: 547, endPoint x: 836, endPoint y: 450, distance: 246.6
click at [852, 457] on div "[PERSON_NAME], küsimus ja vastus siia Teema Teenused: Pikkusesse saagimine Küsi…" at bounding box center [1119, 411] width 534 height 408
type textarea "Puitmaterjali pikkusesse saagimise teenus on saadaval kõikides osakondades. Hin…"
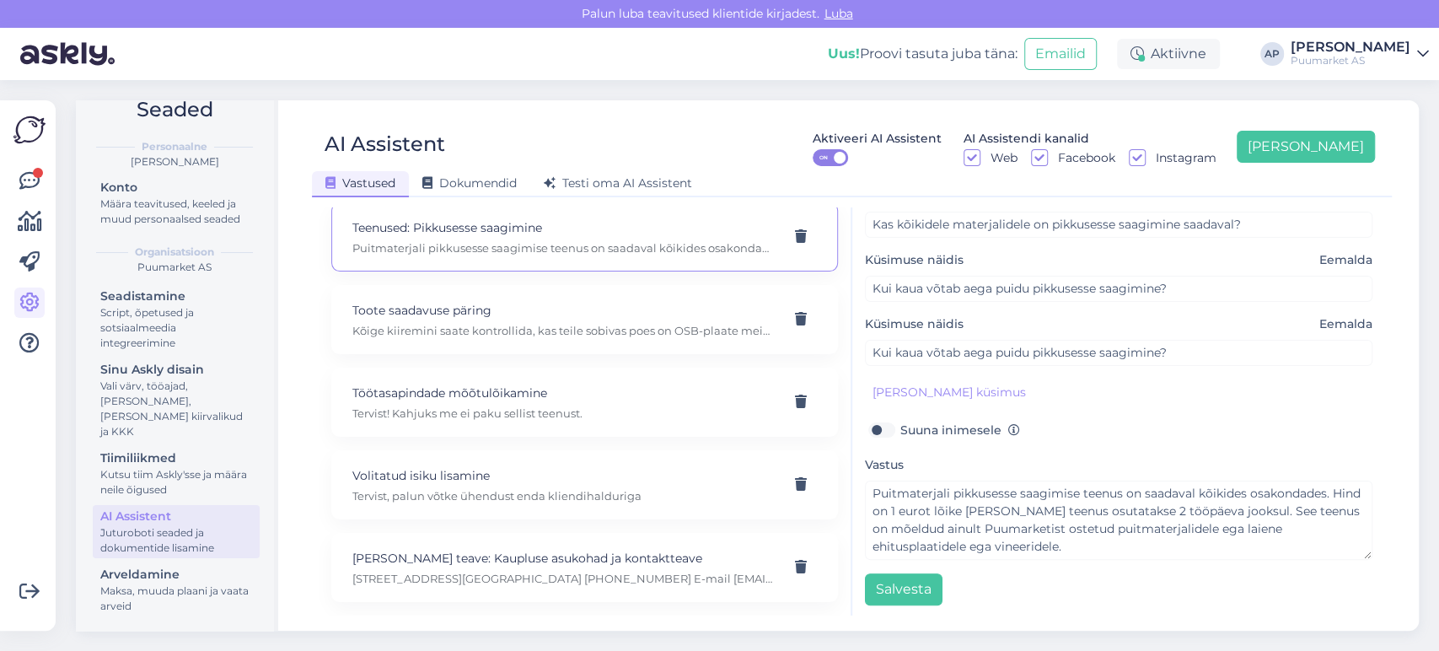
scroll to position [2172, 0]
click at [15, 193] on link at bounding box center [29, 181] width 30 height 30
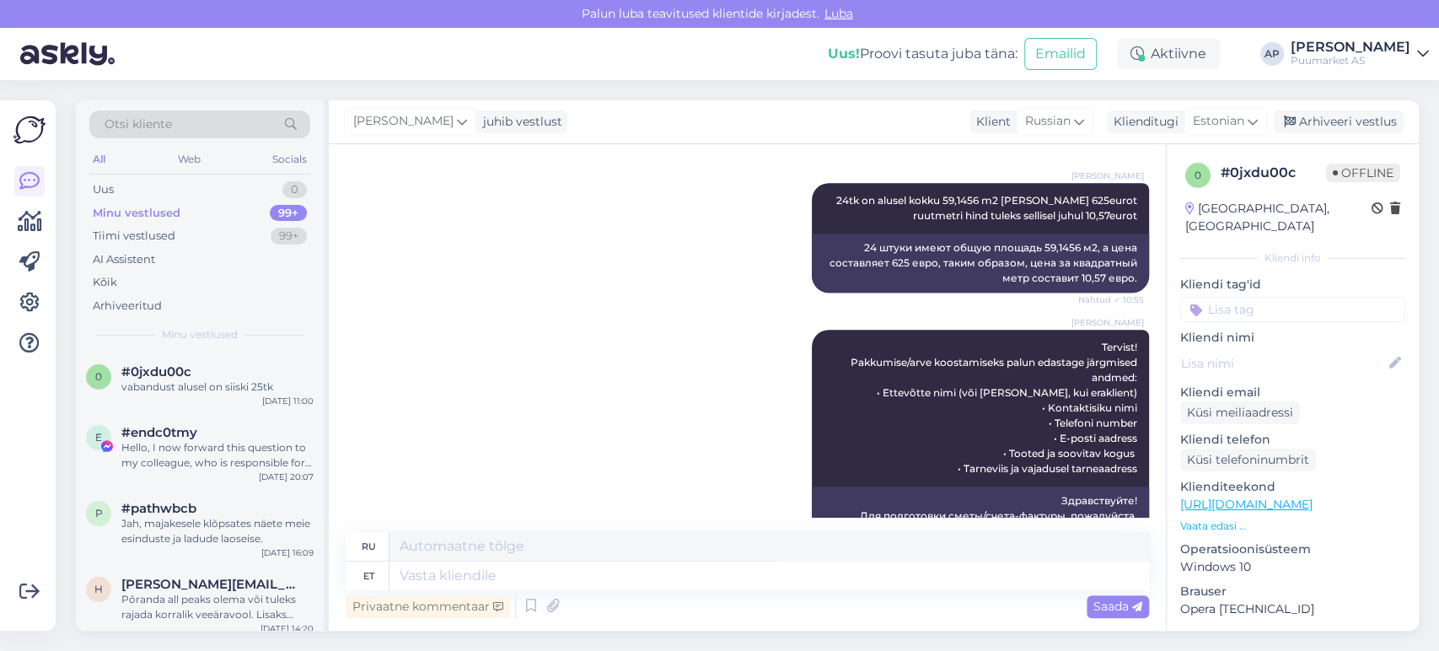
scroll to position [1106, 0]
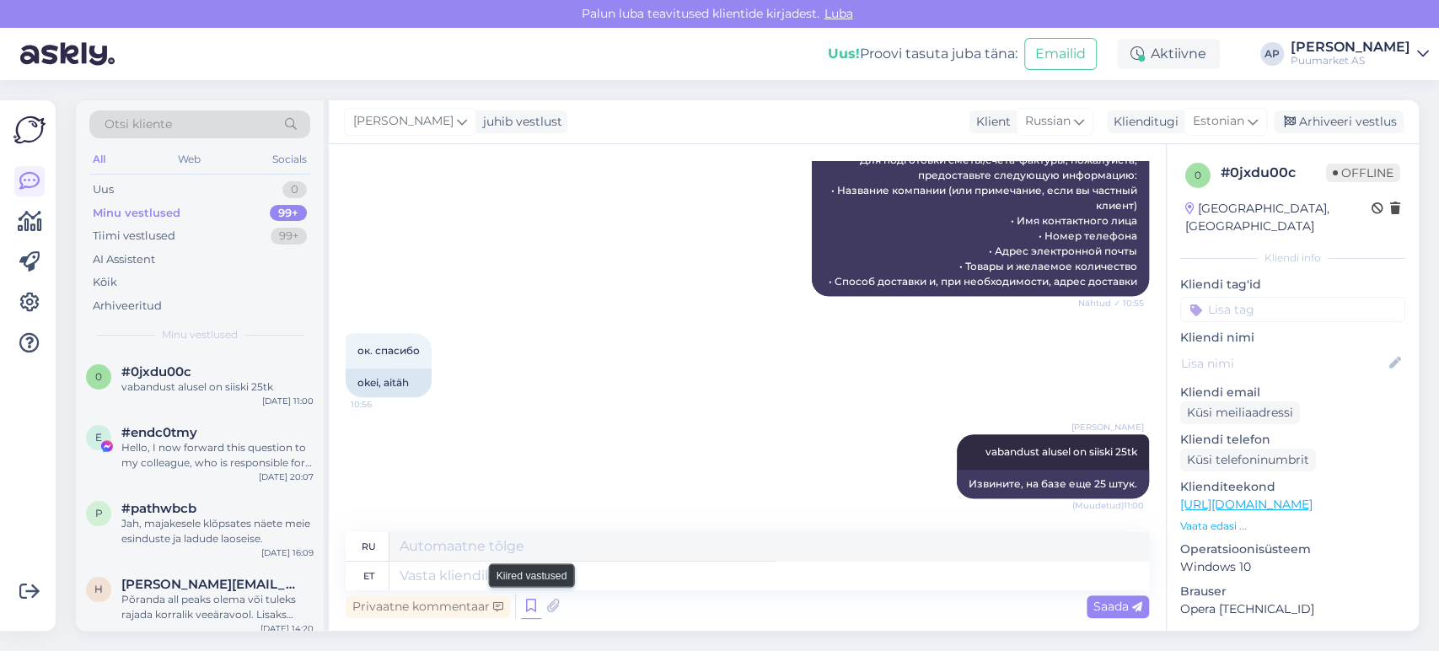
click at [525, 610] on icon at bounding box center [531, 606] width 20 height 25
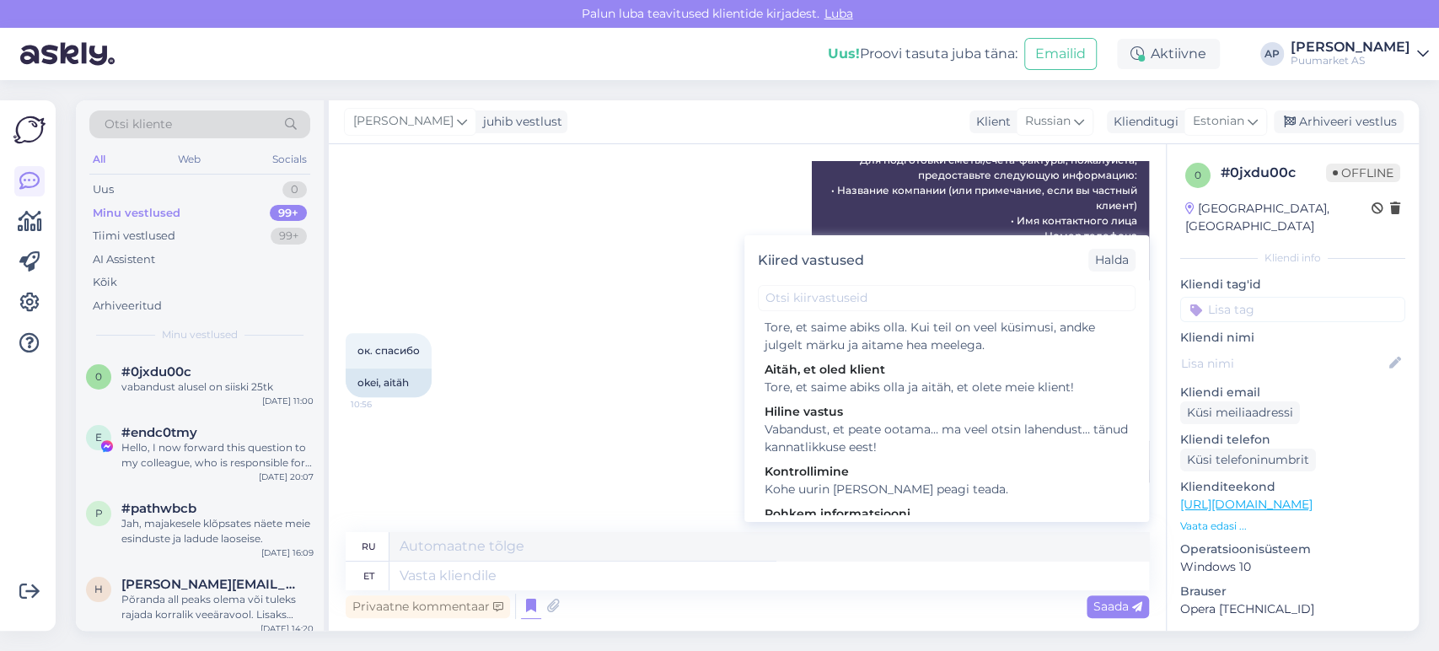
scroll to position [538, 0]
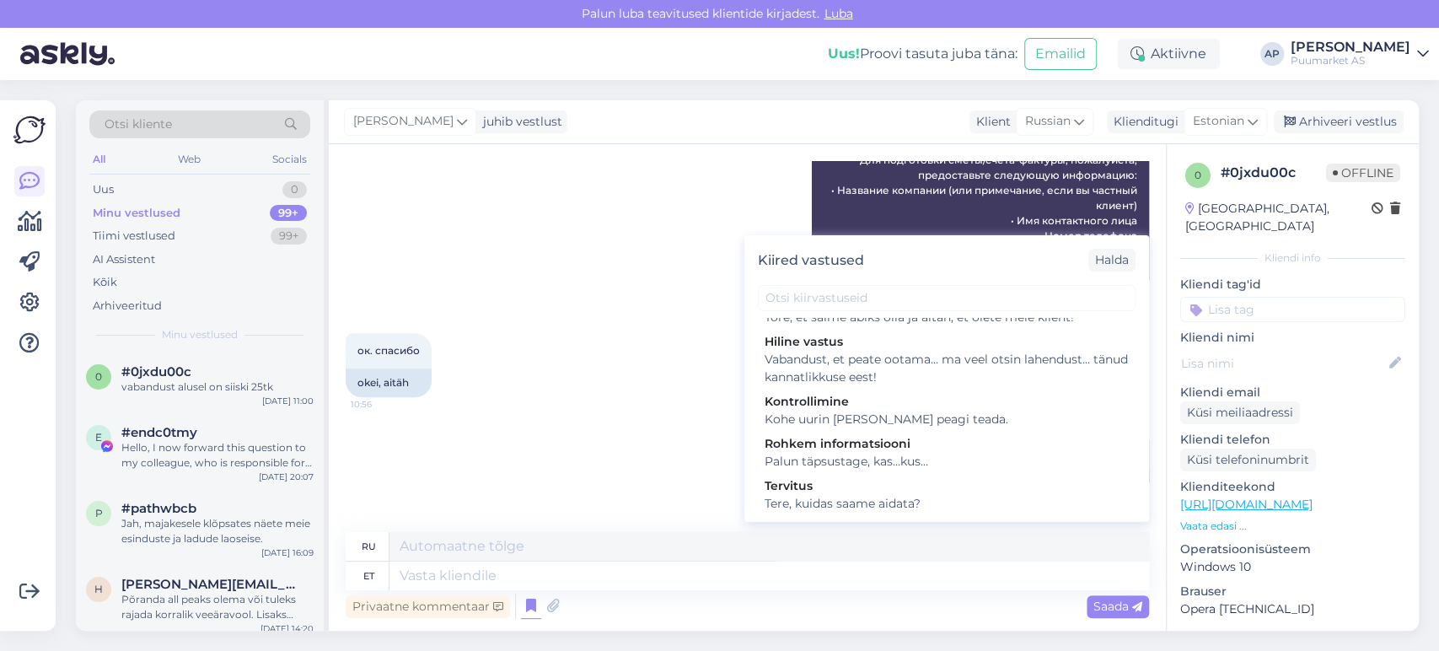
click at [647, 389] on div "ок. спасибо 10:56 okei, aitäh" at bounding box center [747, 364] width 803 height 101
